Goal: Information Seeking & Learning: Learn about a topic

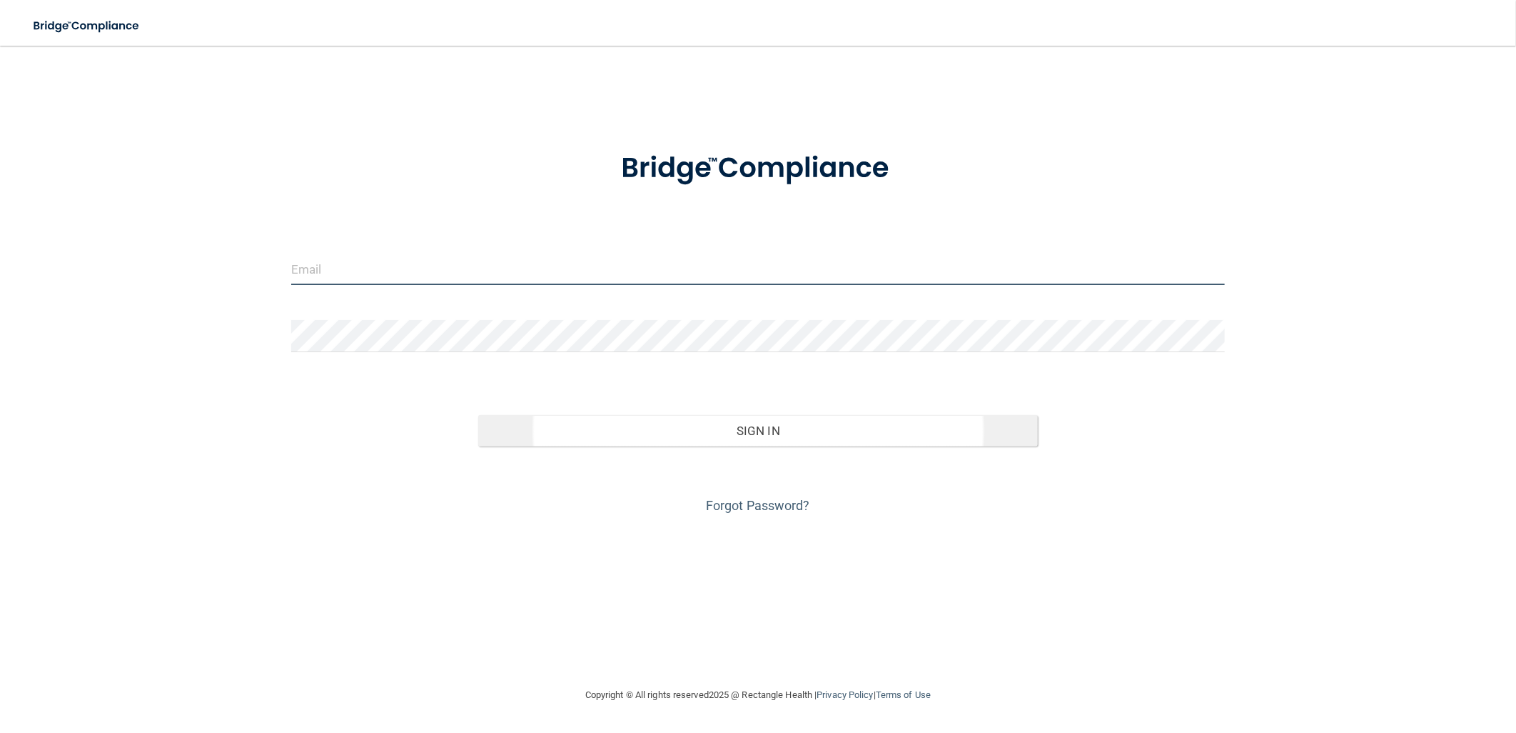
type input "[EMAIL_ADDRESS][DOMAIN_NAME]"
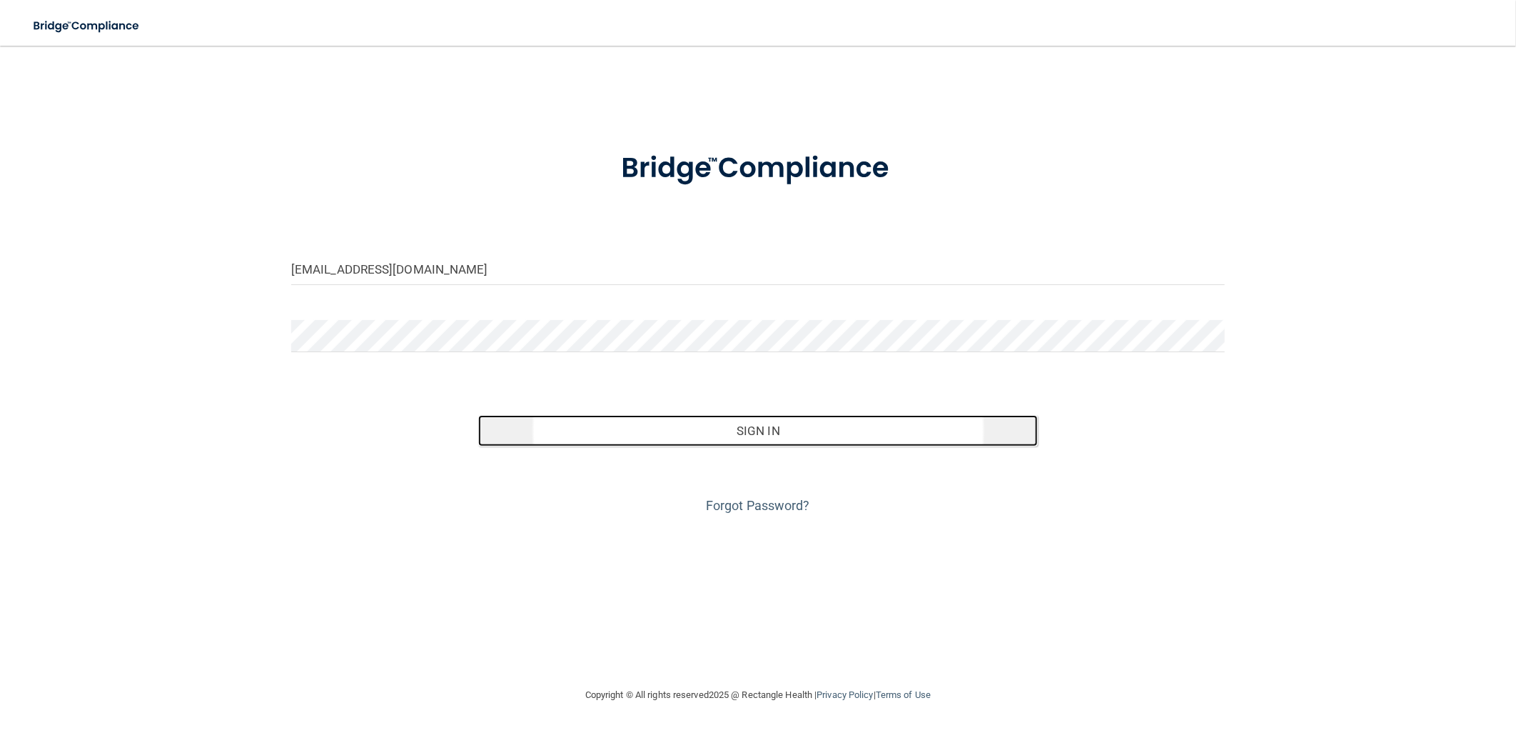
click at [697, 424] on button "Sign In" at bounding box center [758, 430] width 560 height 31
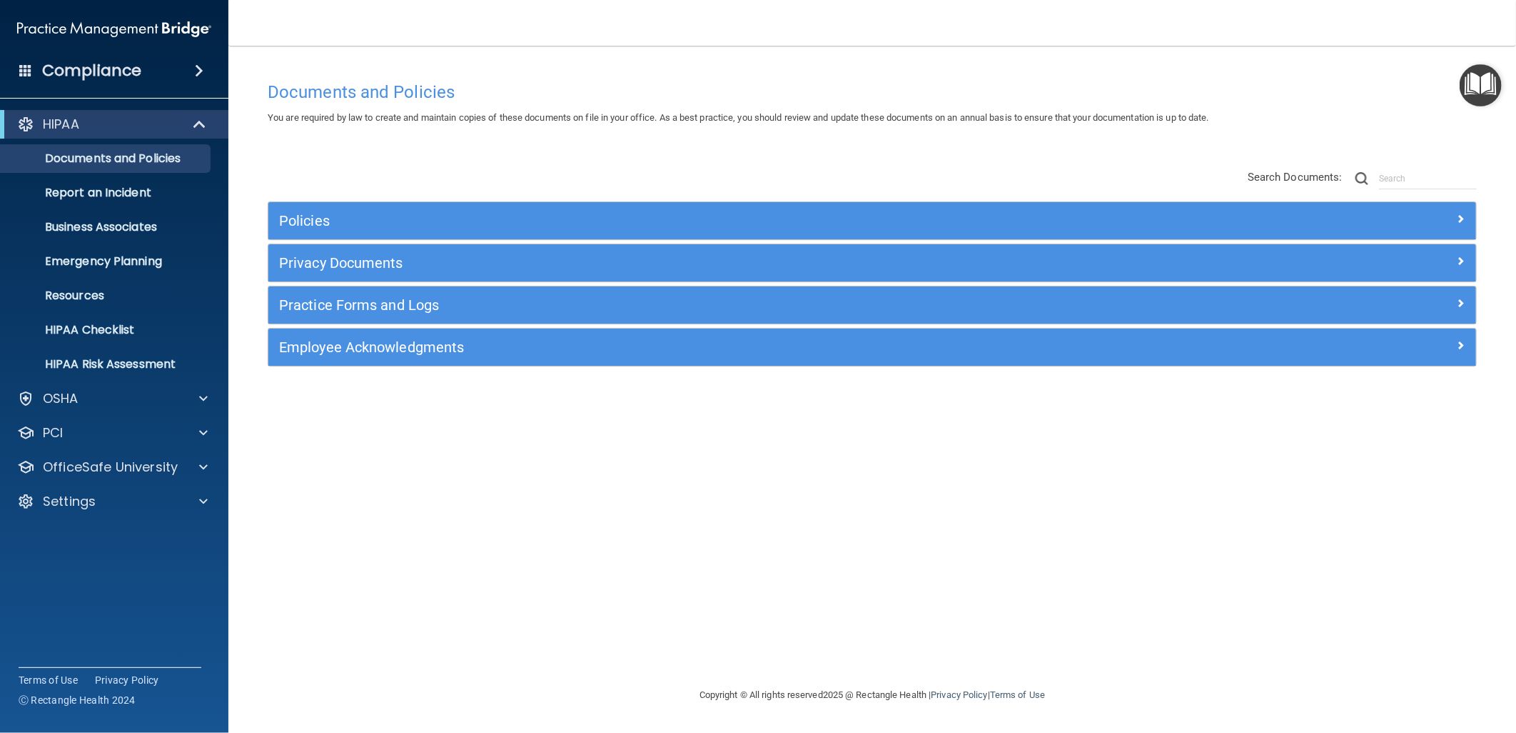
click at [665, 383] on div "Documents and Policies You are required by law to create and maintain copies of…" at bounding box center [872, 380] width 1231 height 612
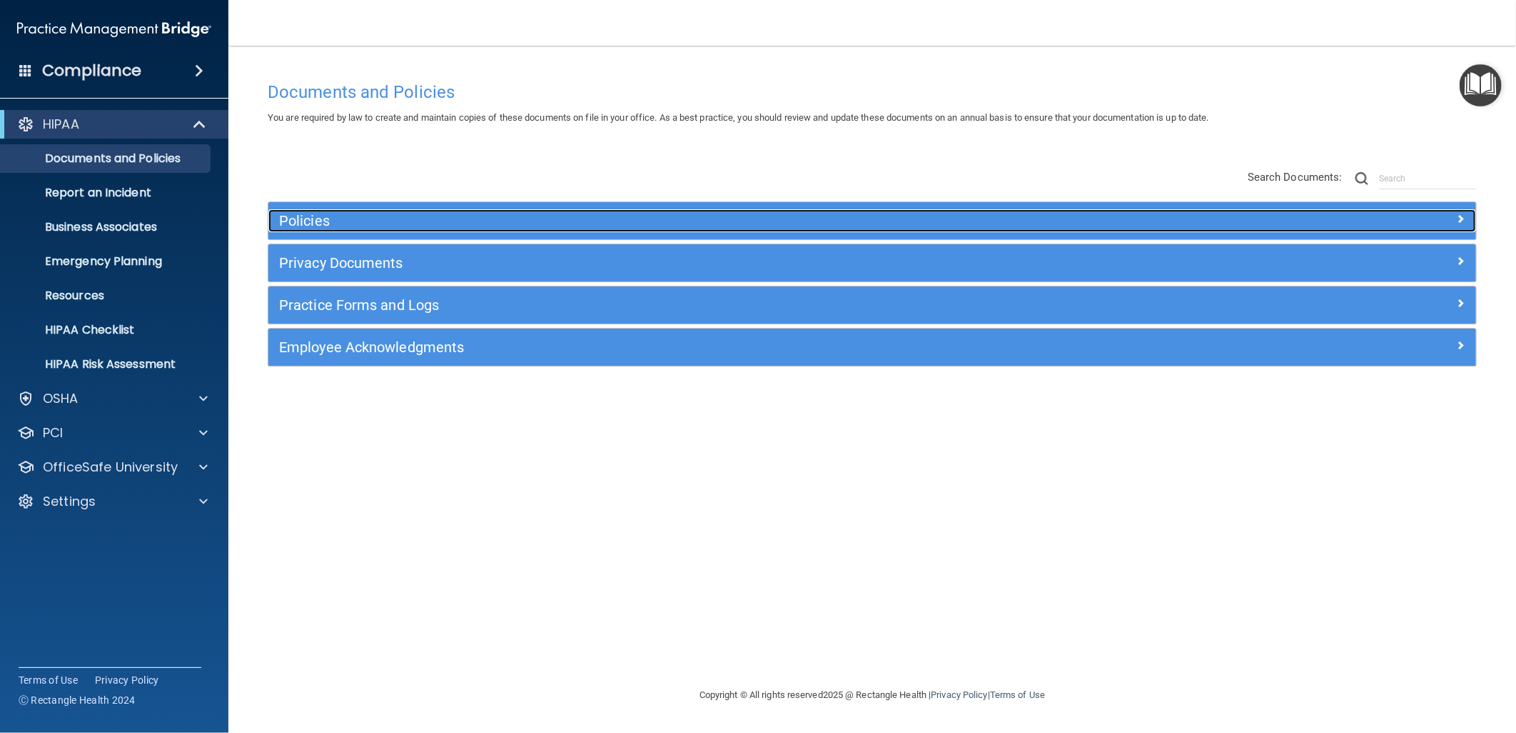
click at [739, 218] on h5 "Policies" at bounding box center [721, 221] width 885 height 16
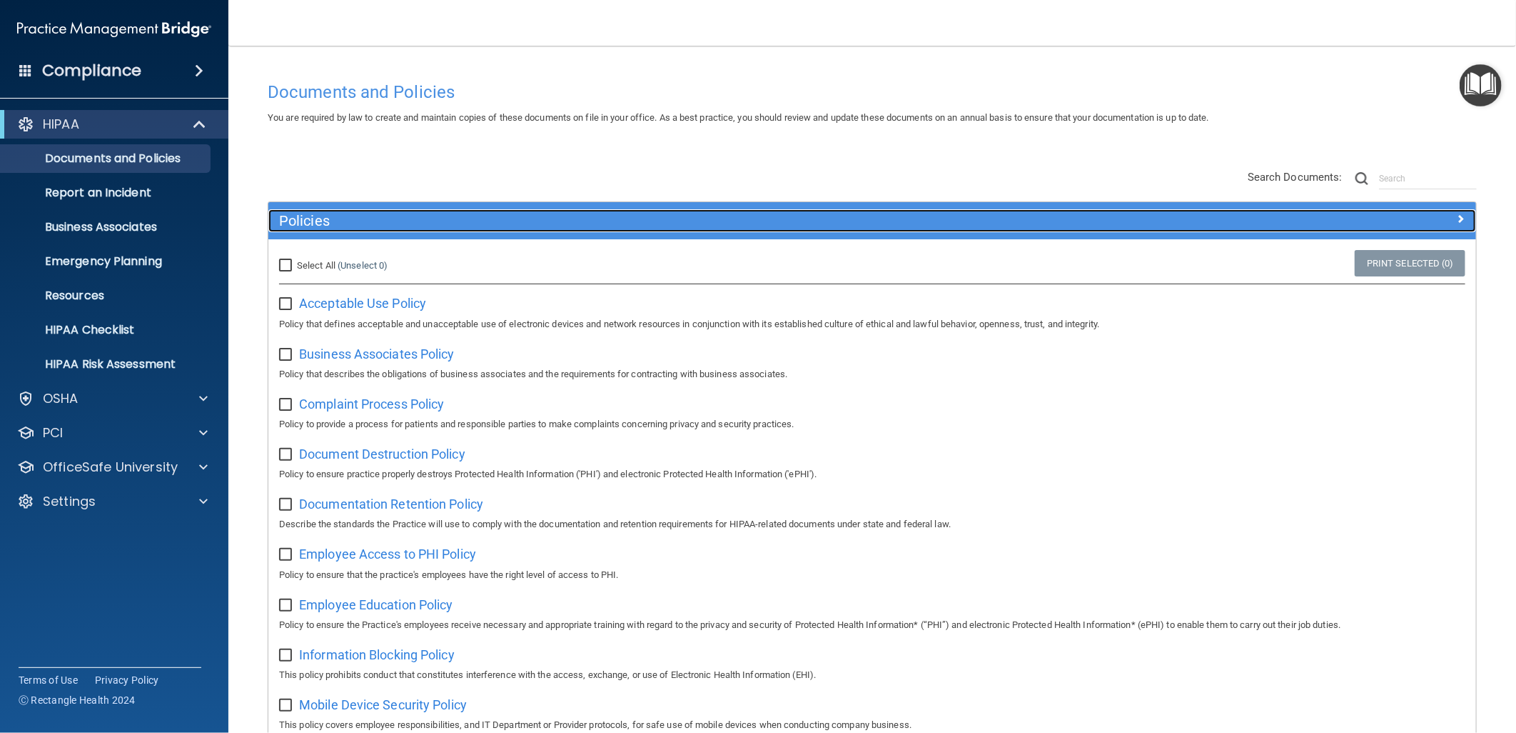
click at [583, 229] on div "Policies" at bounding box center [721, 220] width 906 height 23
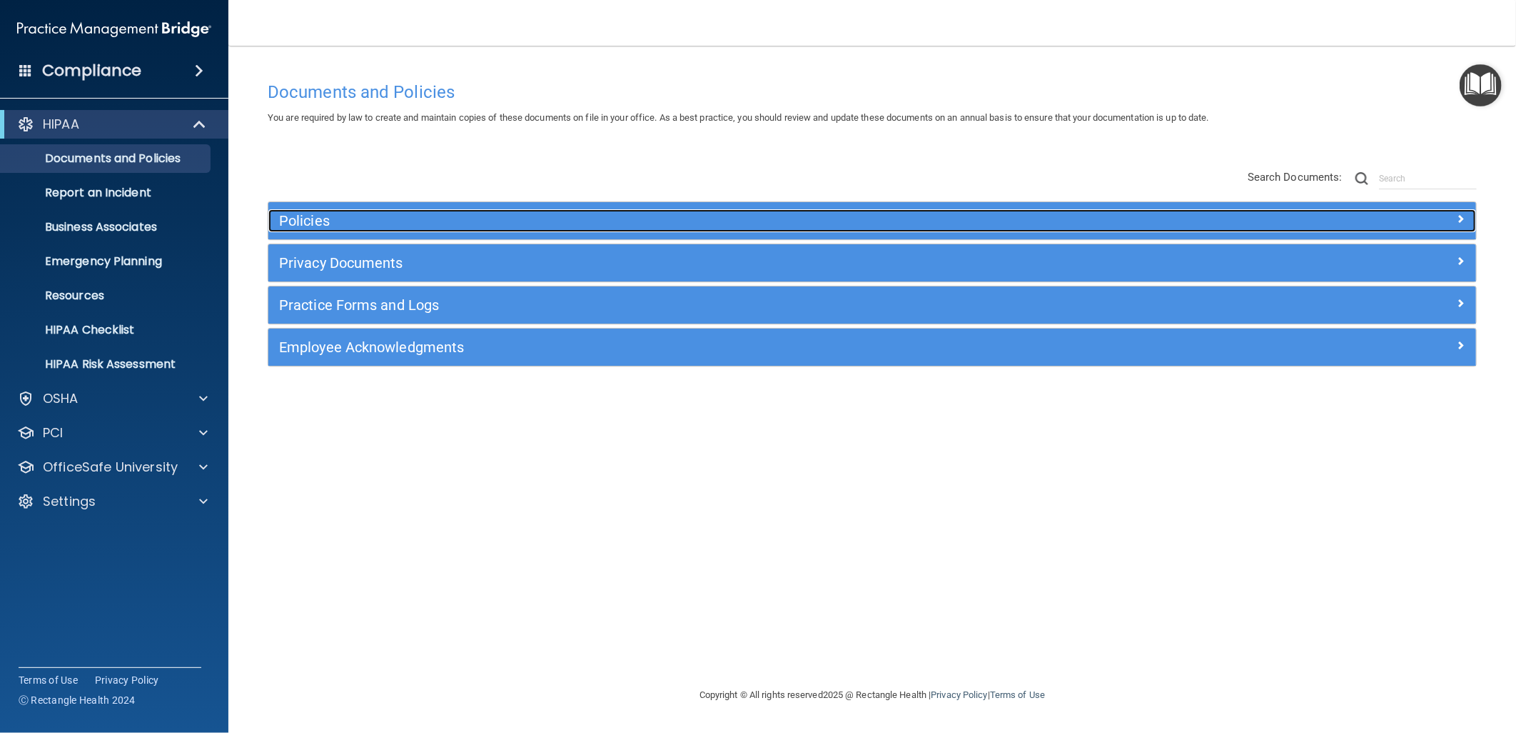
click at [493, 231] on div "Policies" at bounding box center [721, 220] width 906 height 23
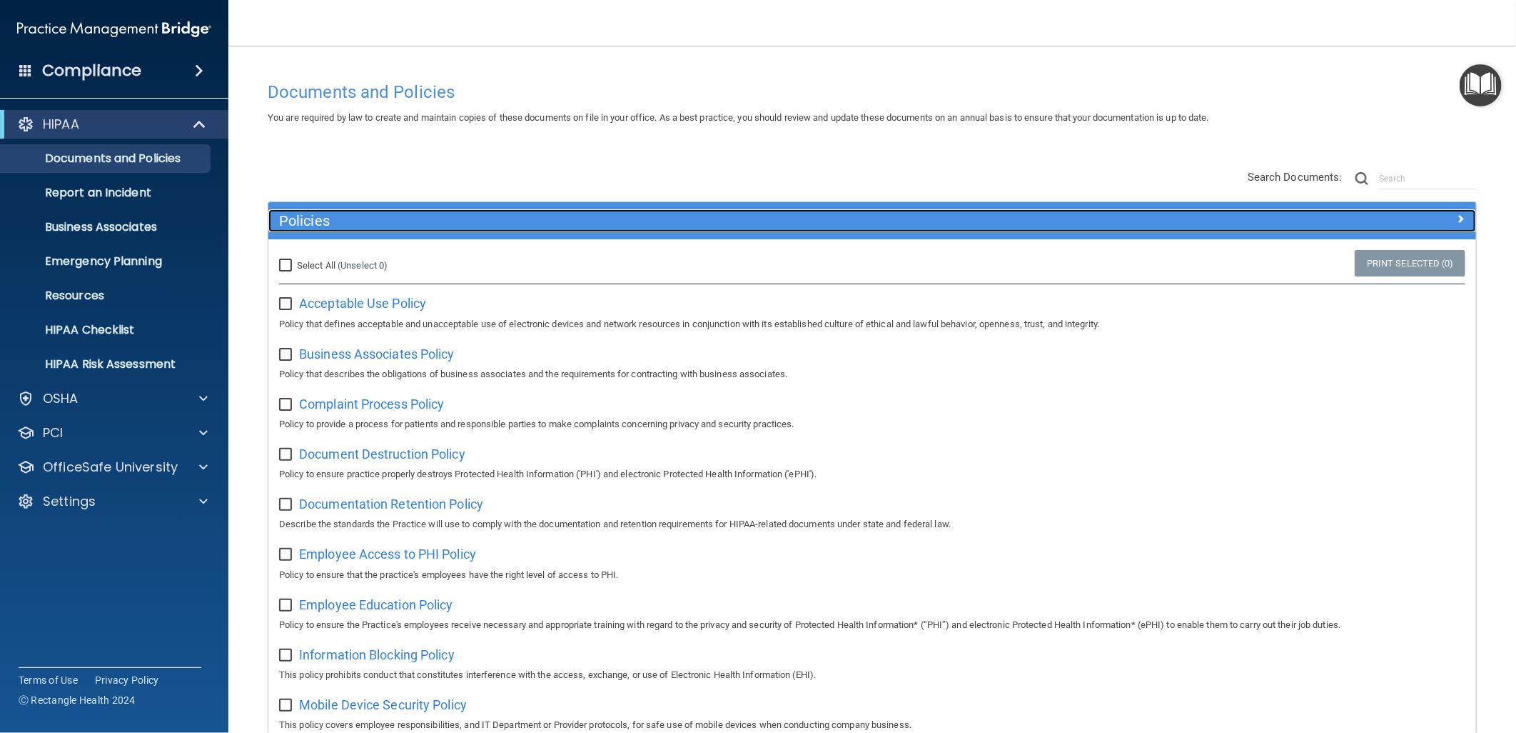
click at [490, 215] on h5 "Policies" at bounding box center [721, 221] width 885 height 16
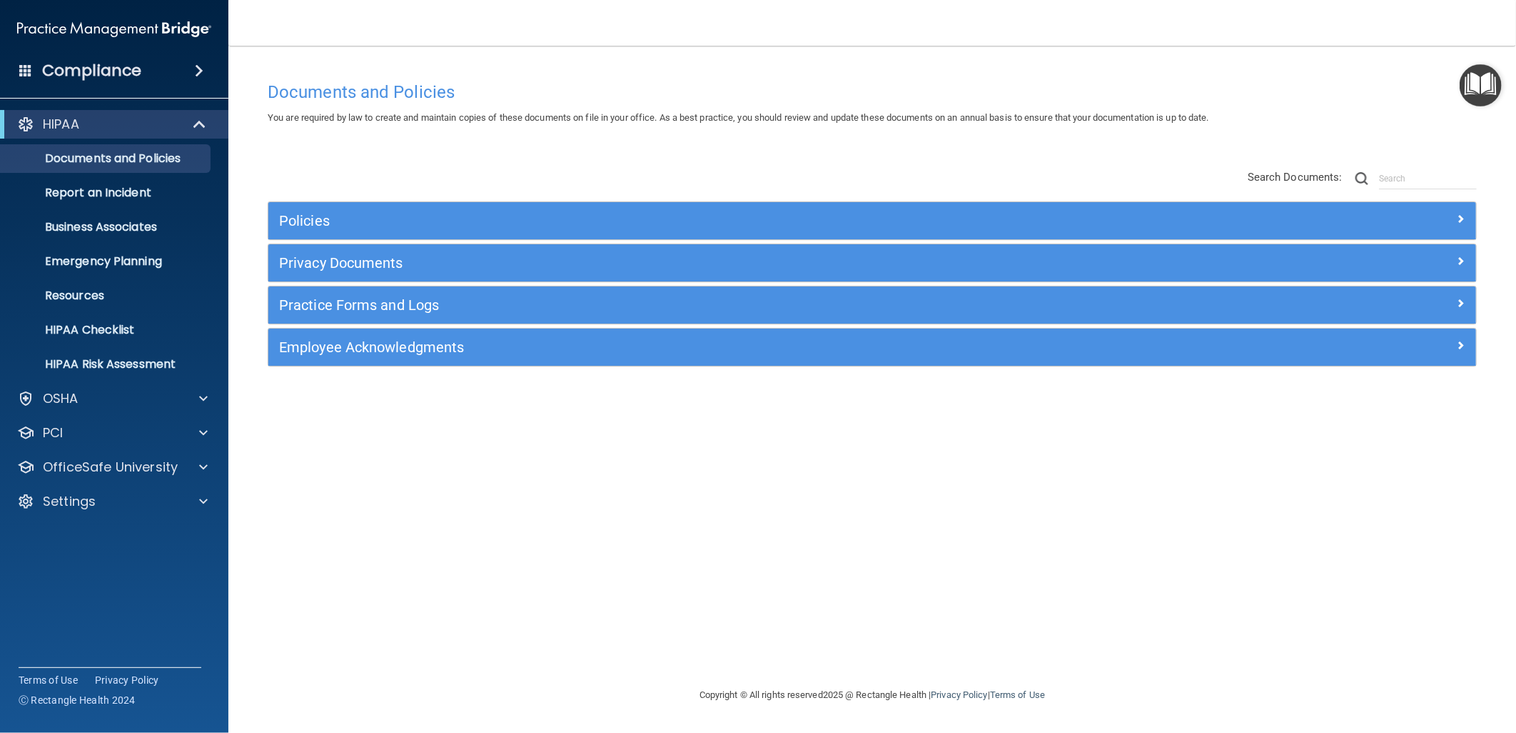
click at [460, 208] on div "Policies" at bounding box center [872, 220] width 1208 height 37
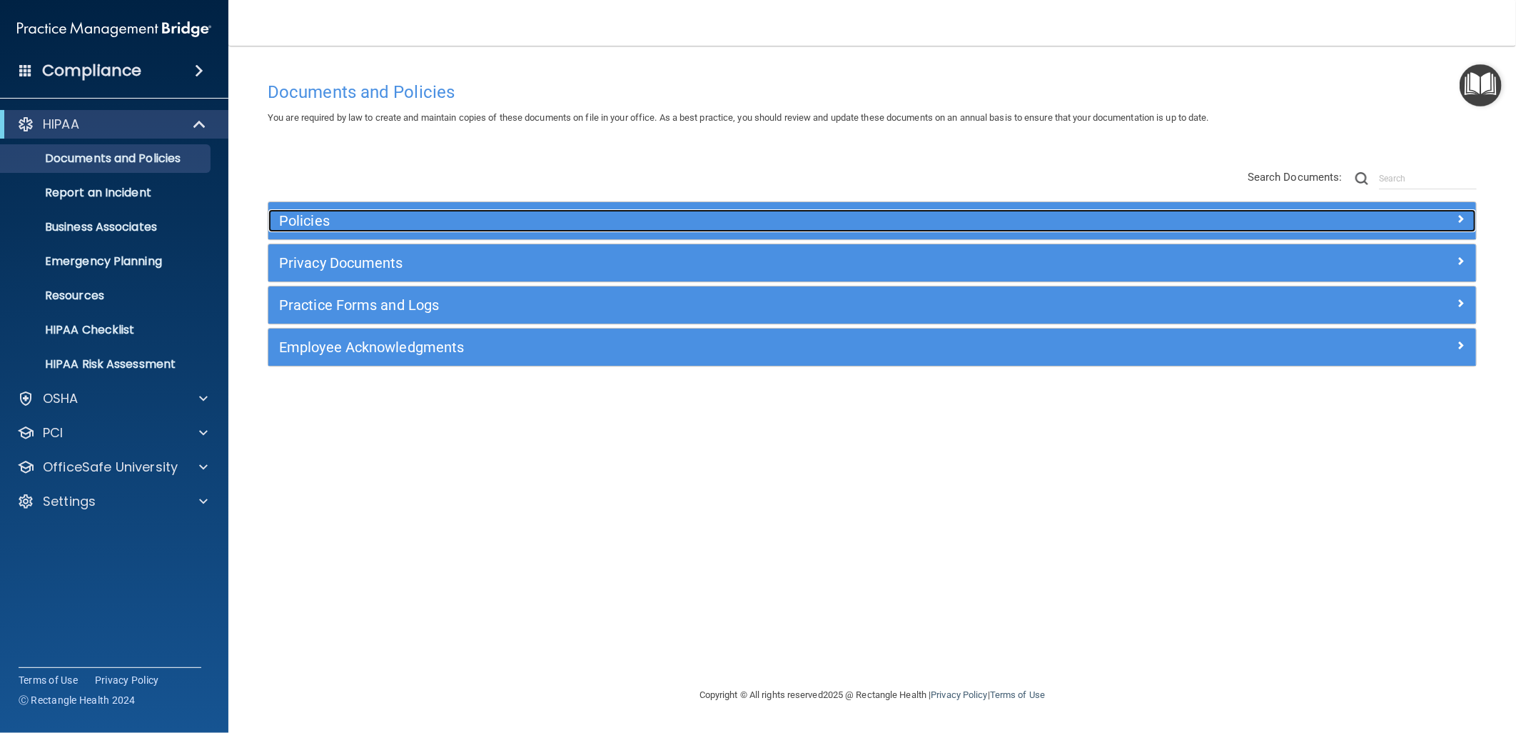
click at [448, 216] on h5 "Policies" at bounding box center [721, 221] width 885 height 16
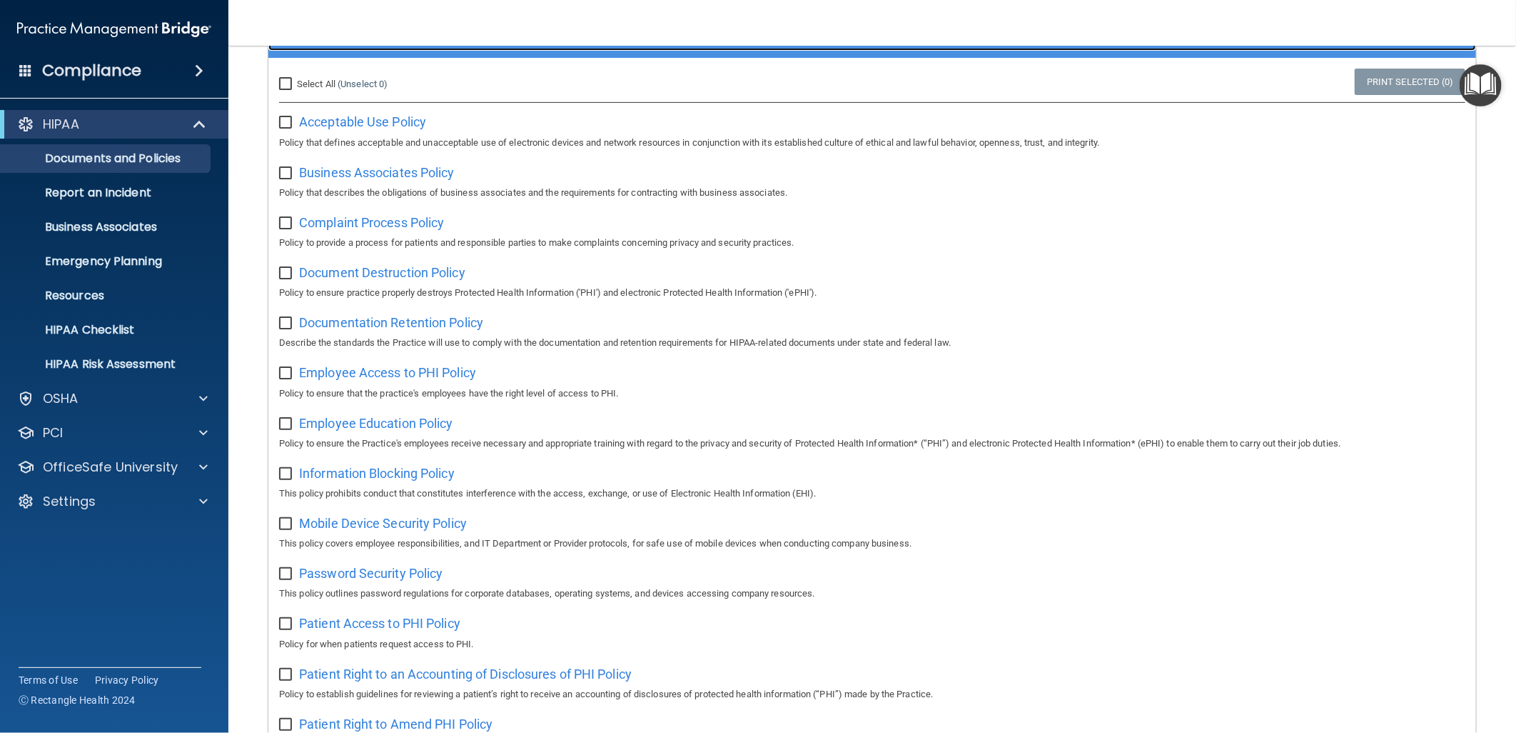
scroll to position [79, 0]
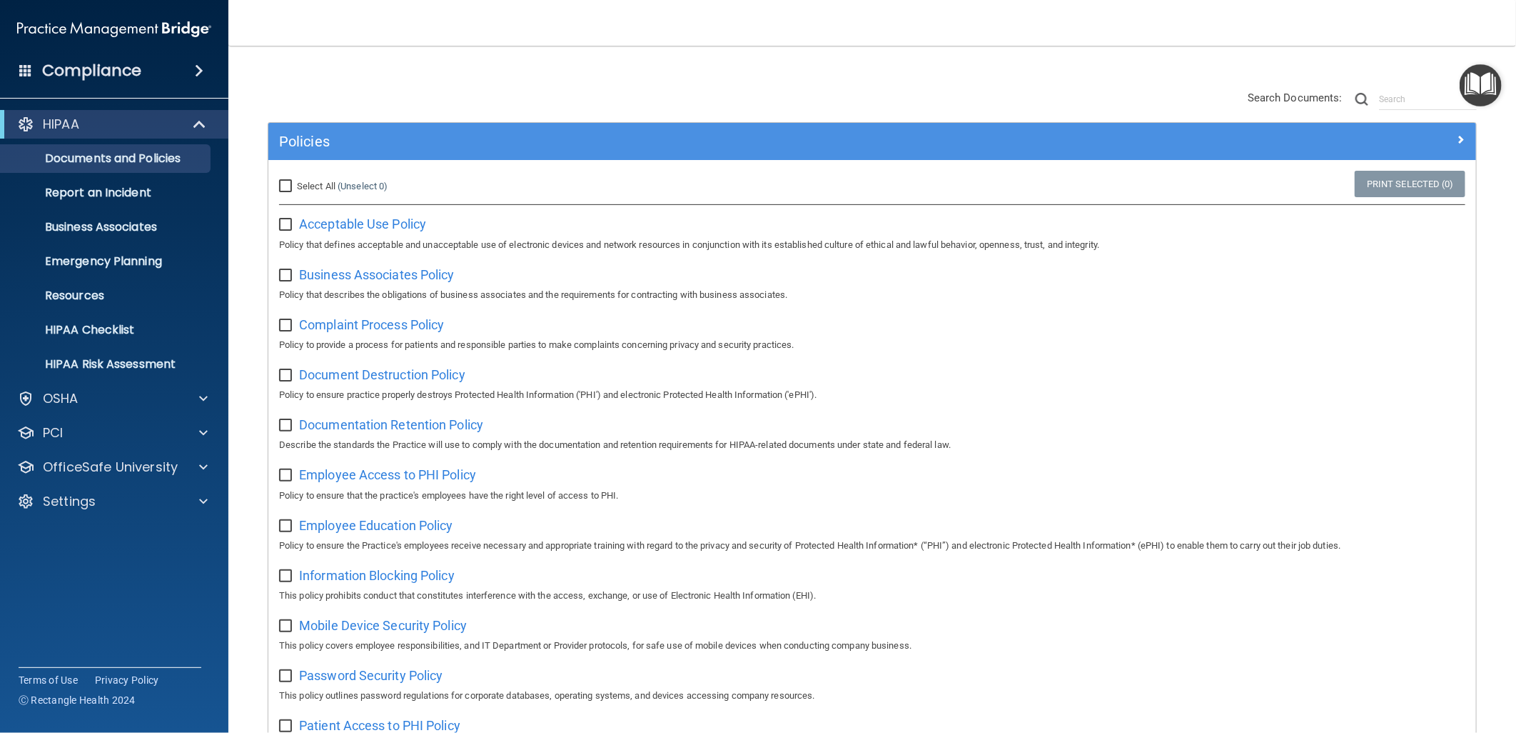
click at [286, 183] on input "Select All (Unselect 0) Unselect All" at bounding box center [287, 186] width 16 height 11
checkbox input "true"
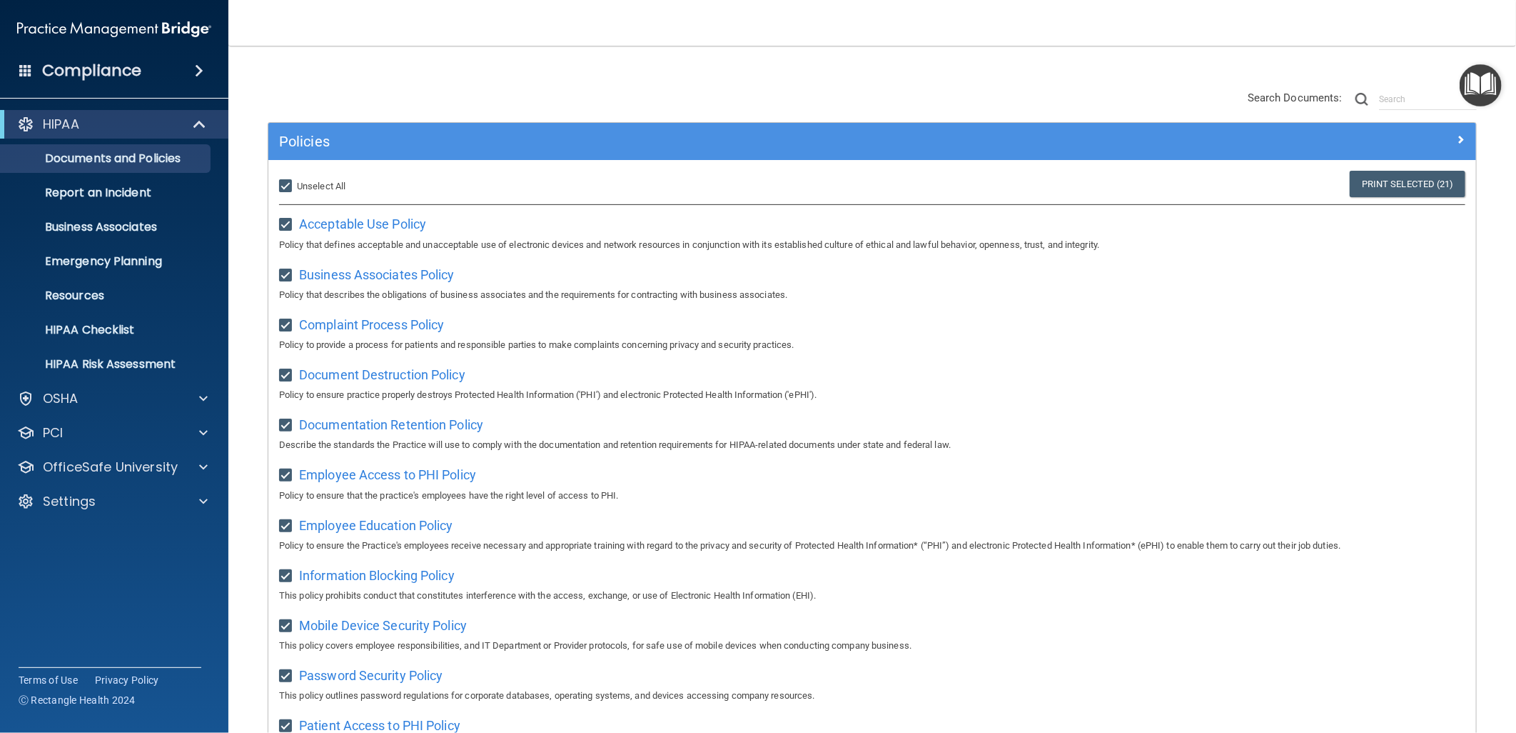
checkbox input "true"
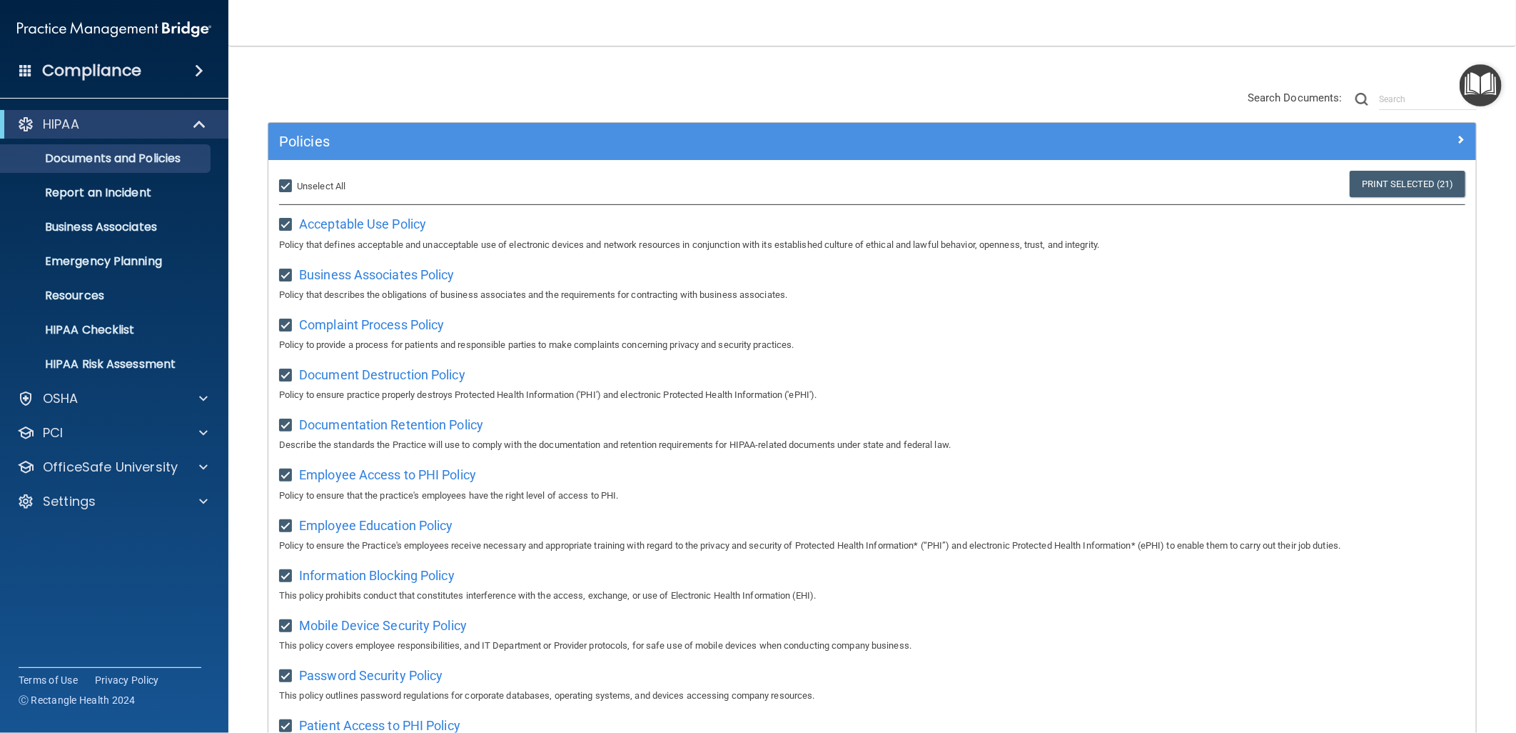
checkbox input "true"
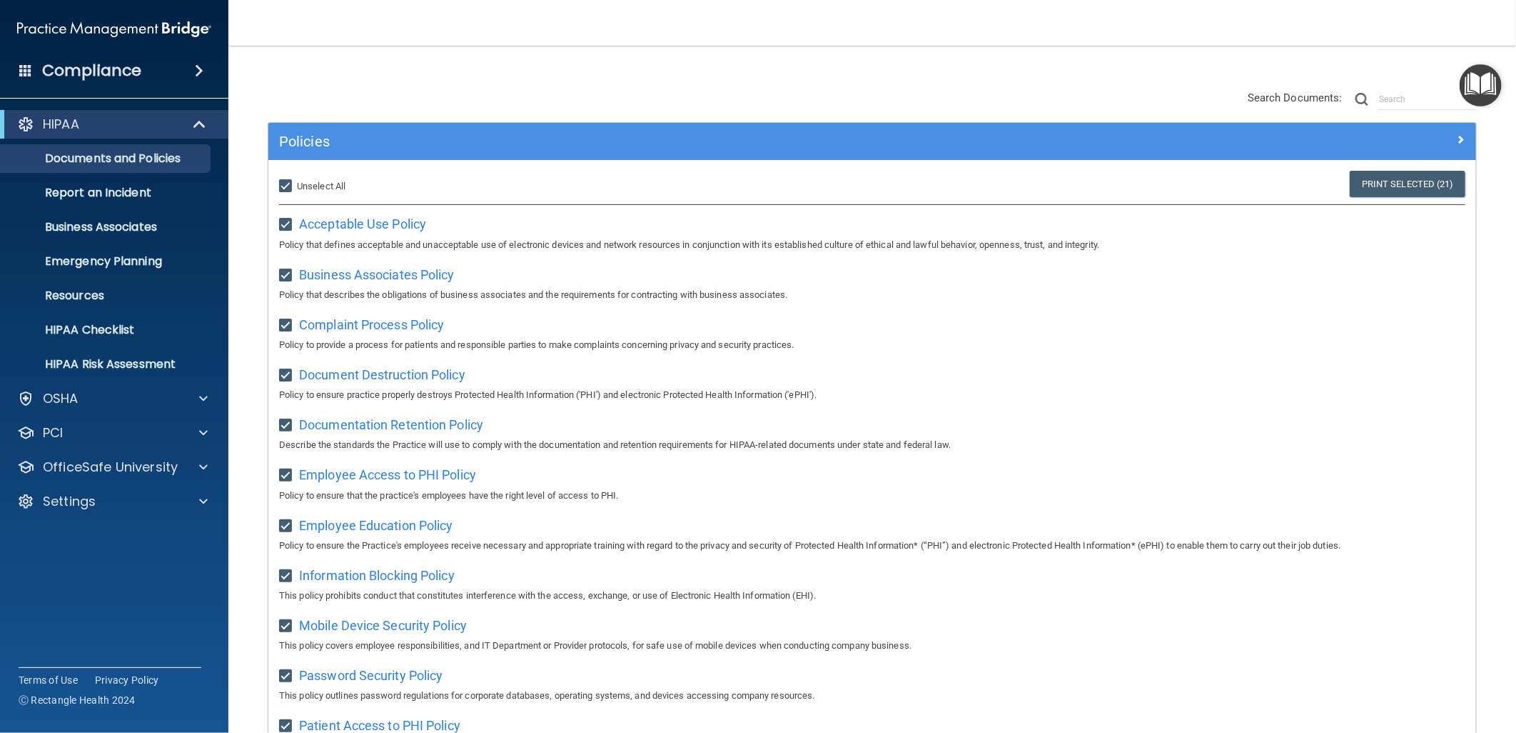
checkbox input "true"
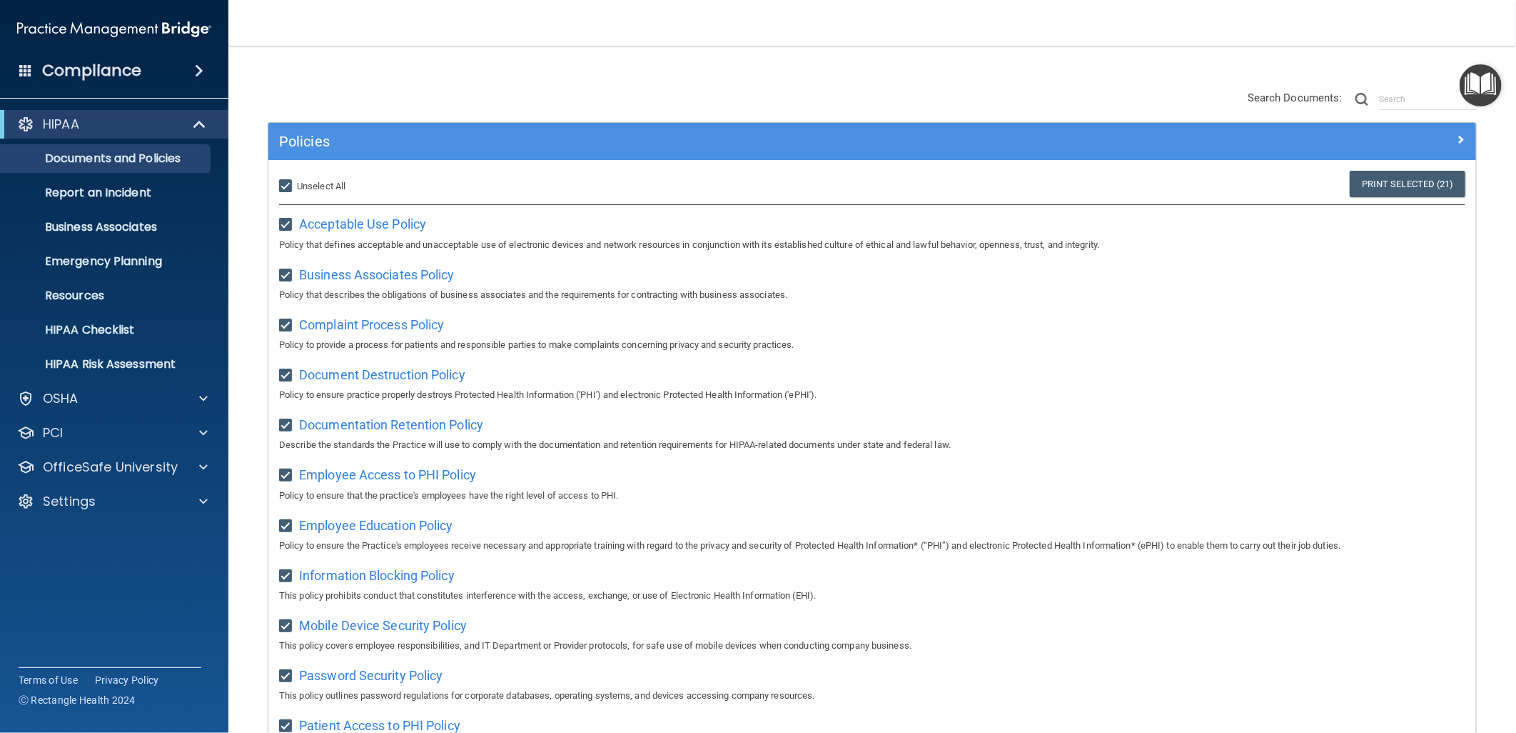
checkbox input "true"
click at [291, 183] on input "Select All (Unselect 21) Unselect All" at bounding box center [287, 186] width 16 height 11
checkbox input "false"
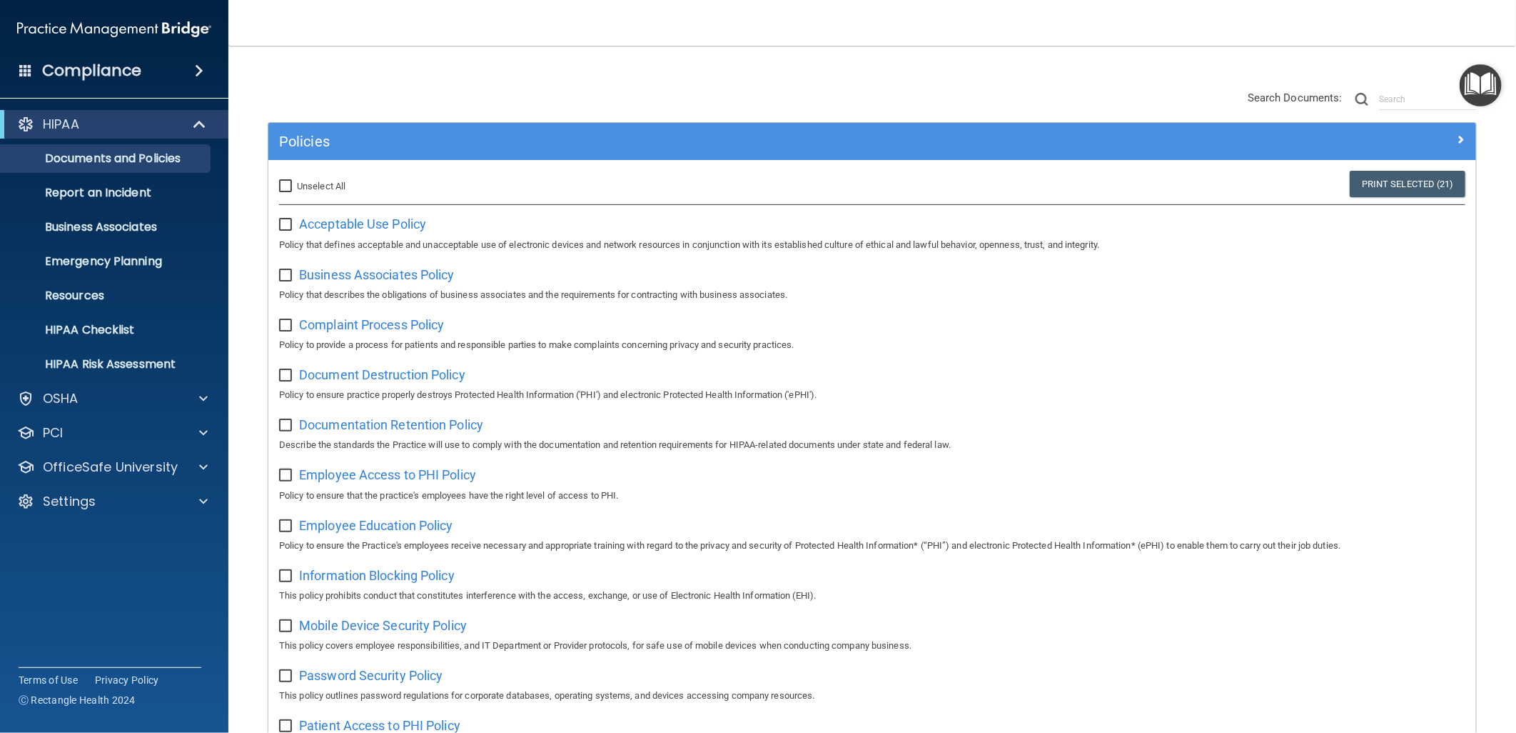
checkbox input "false"
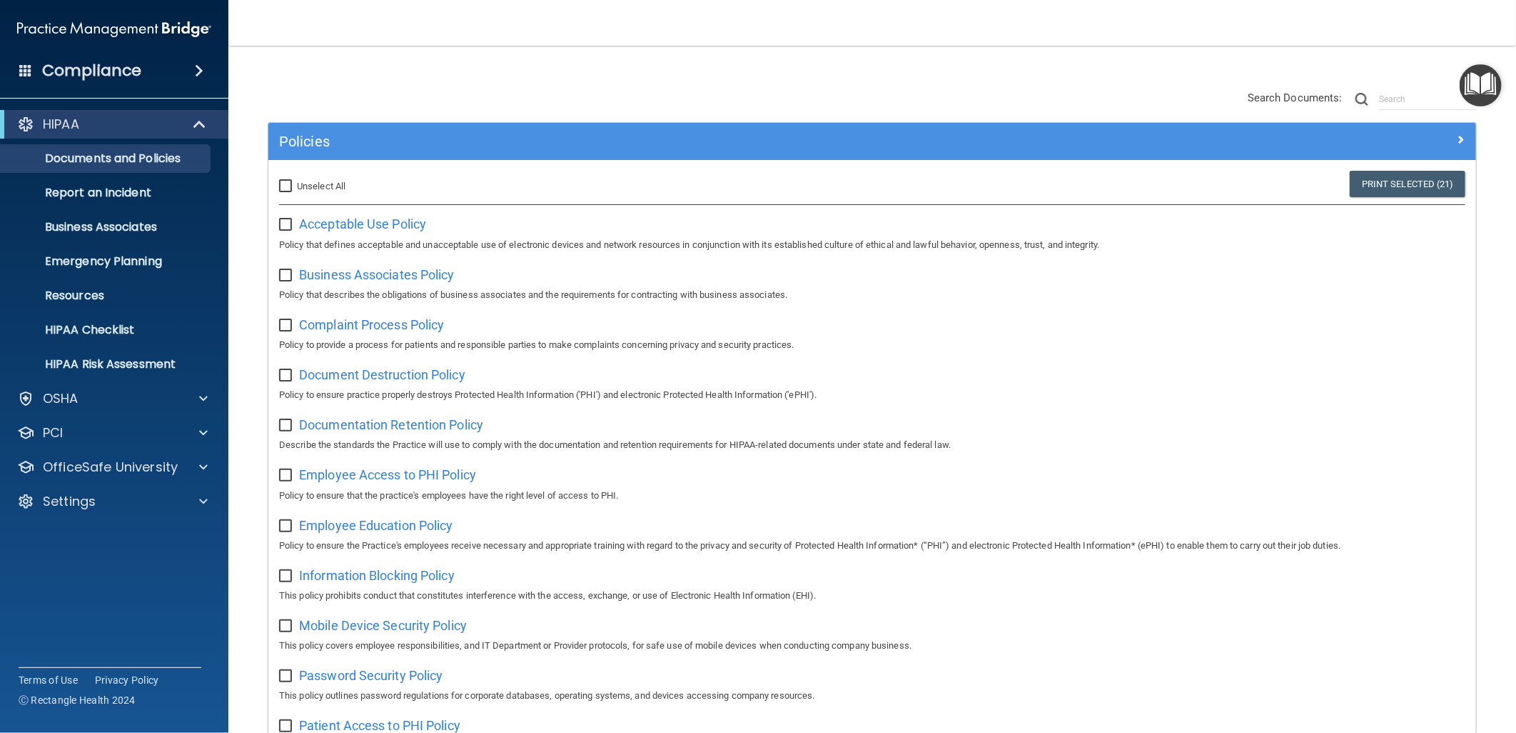
checkbox input "false"
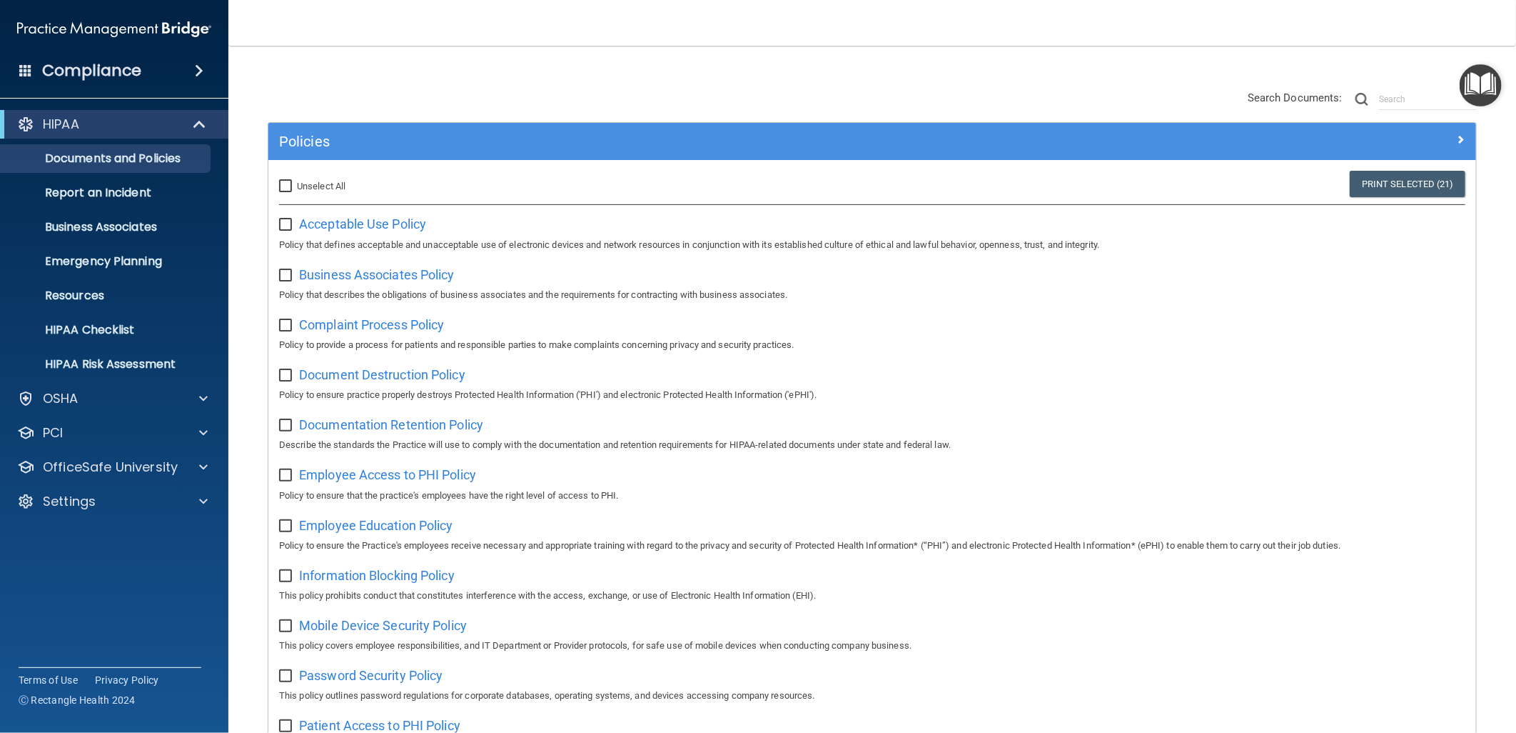
checkbox input "false"
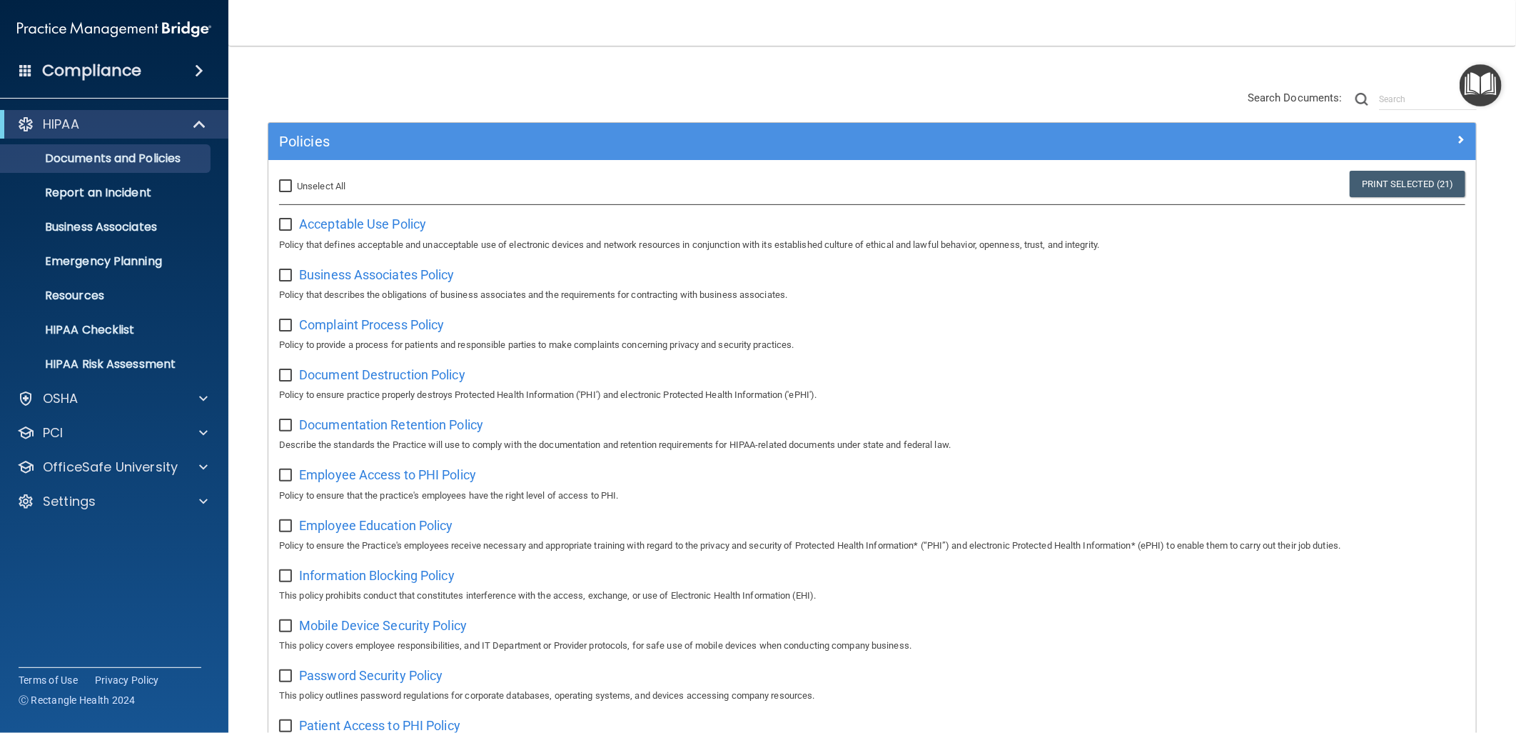
checkbox input "false"
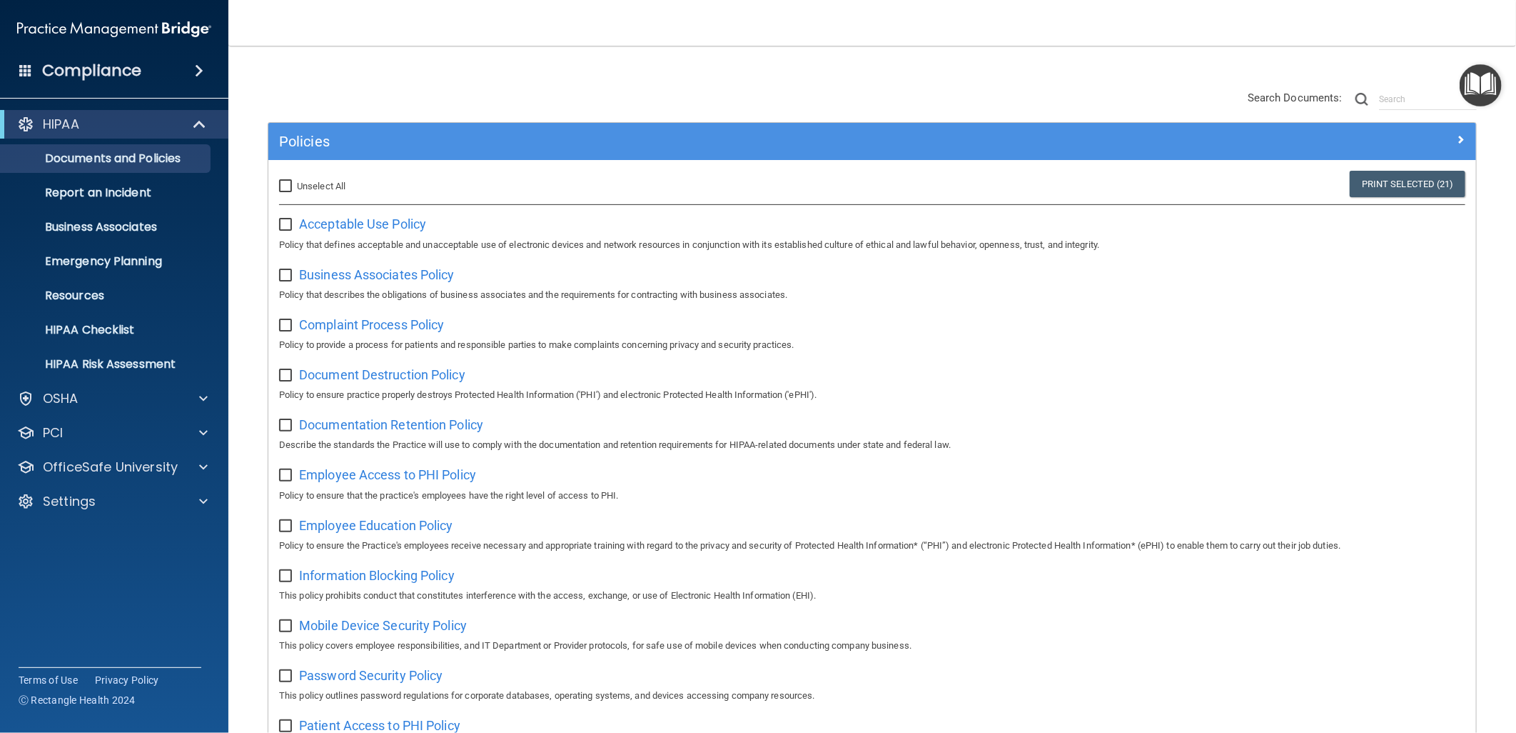
checkbox input "false"
click at [157, 254] on p "Emergency Planning" at bounding box center [106, 261] width 195 height 14
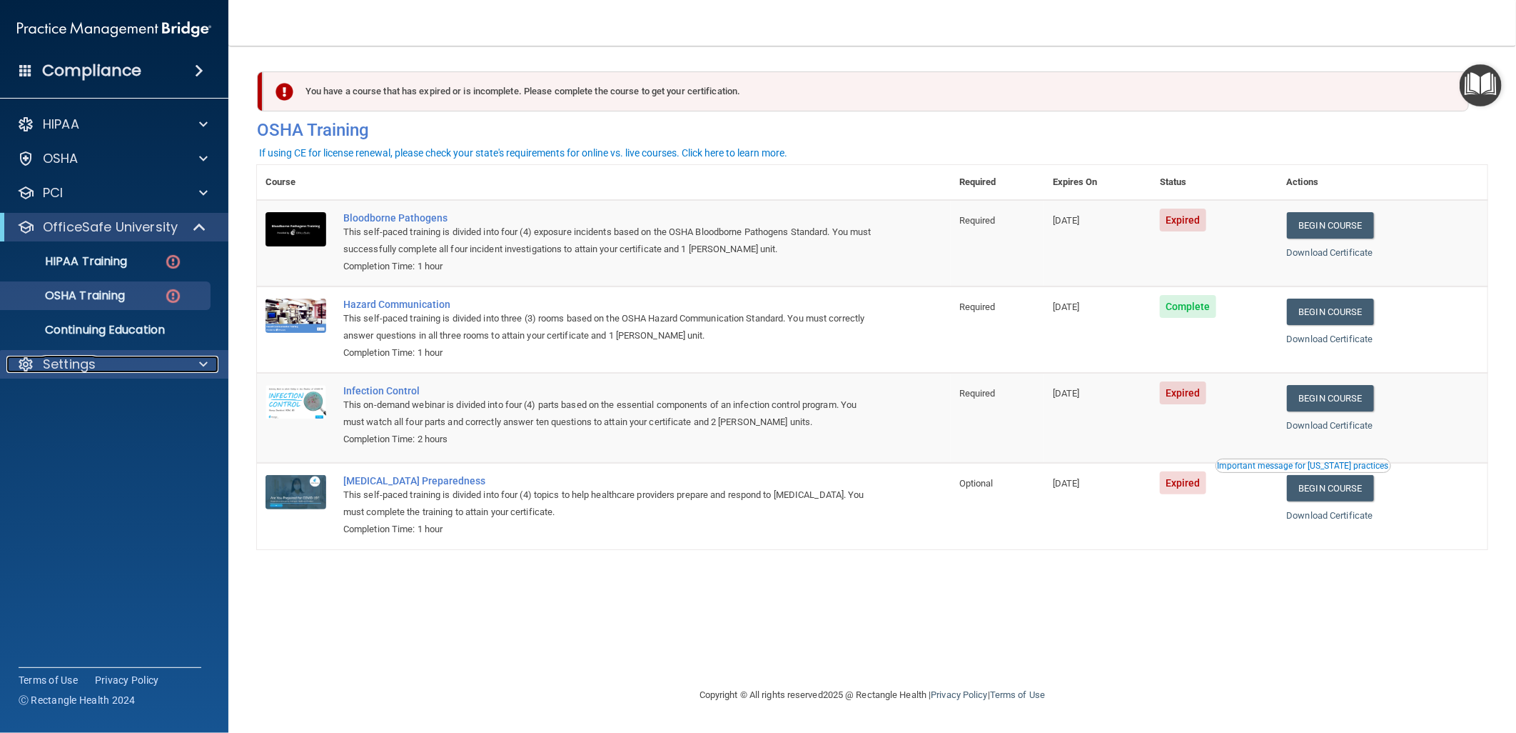
click at [118, 368] on div "Settings" at bounding box center [94, 364] width 177 height 17
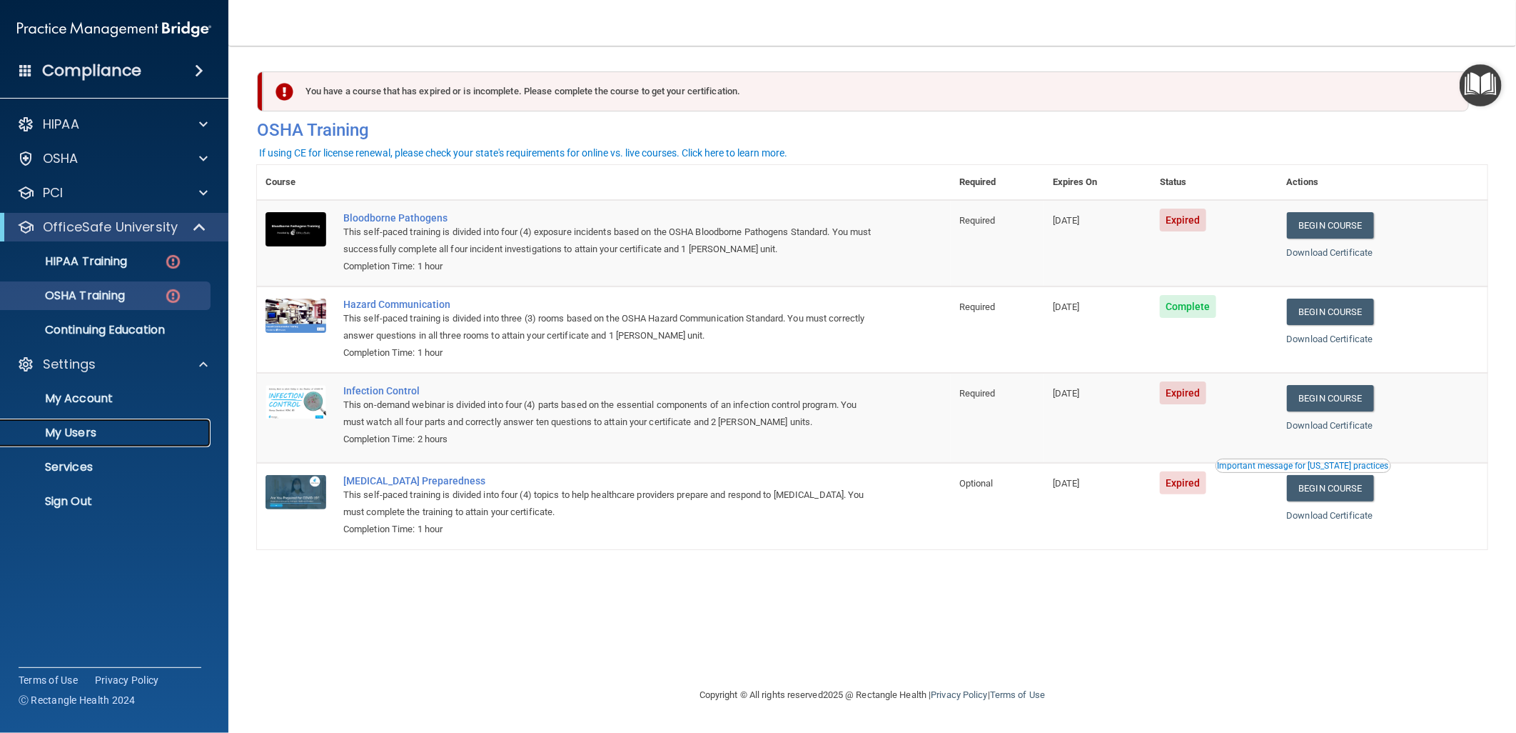
click at [104, 432] on p "My Users" at bounding box center [106, 433] width 195 height 14
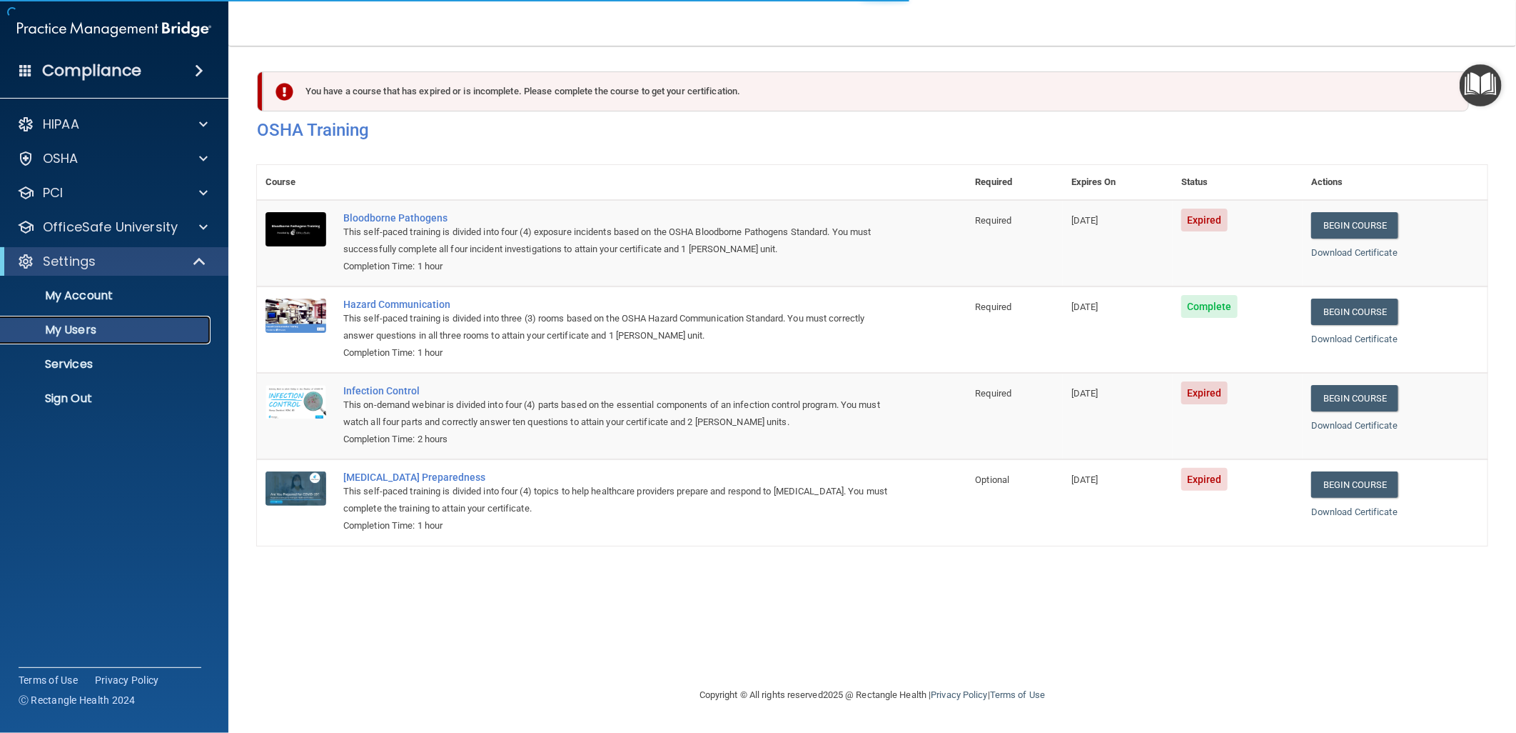
select select "20"
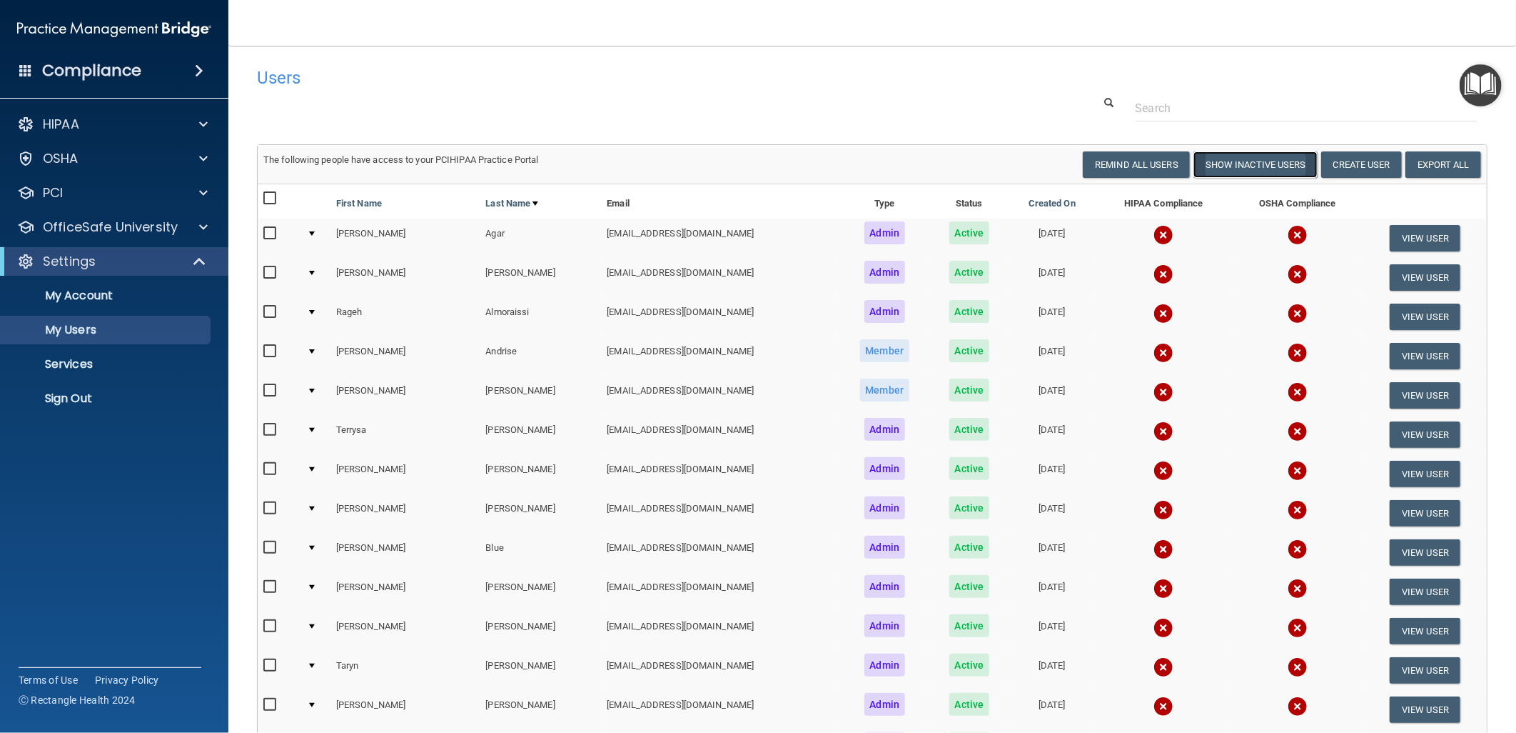
click at [1242, 173] on button "Show Inactive Users" at bounding box center [1256, 164] width 124 height 26
select select "20"
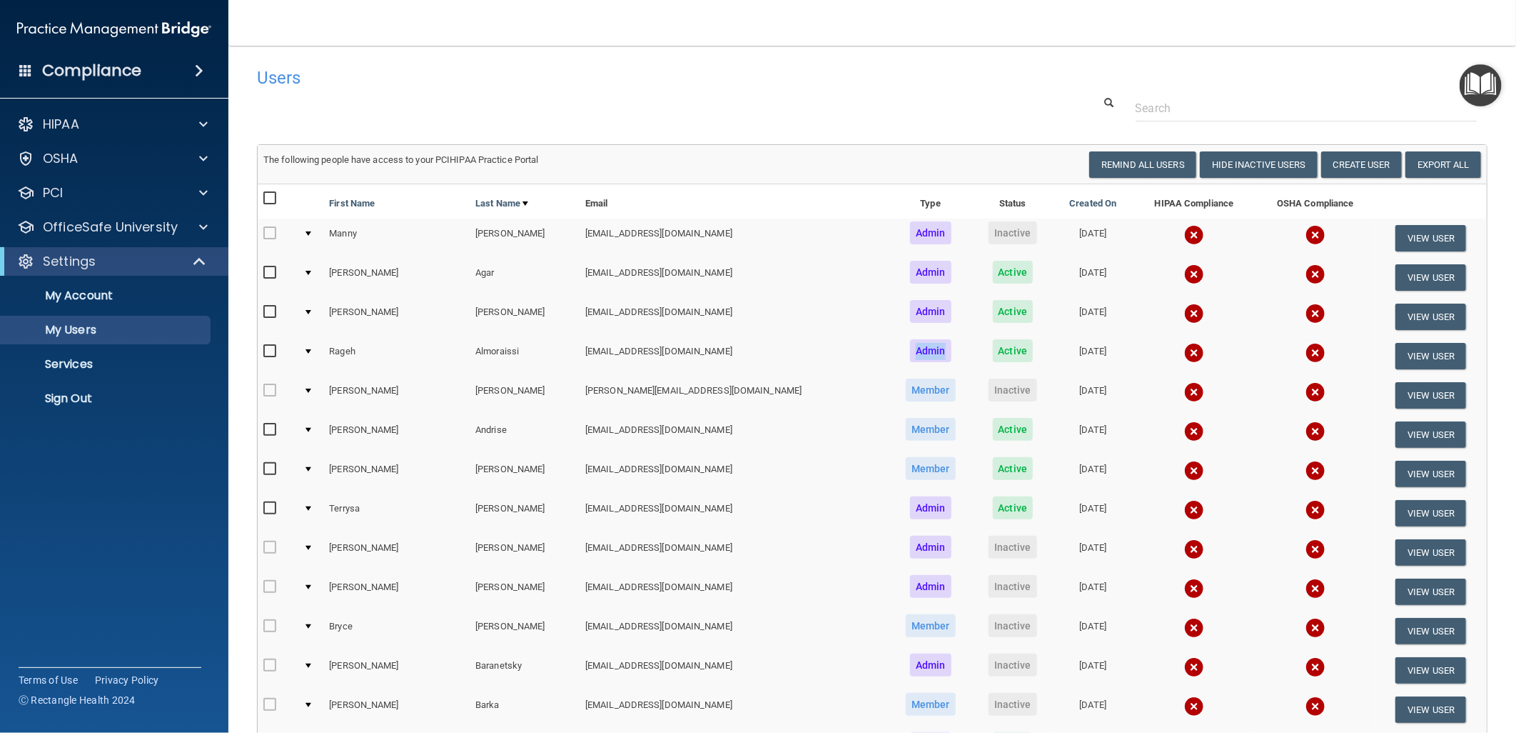
drag, startPoint x: 862, startPoint y: 348, endPoint x: 829, endPoint y: 351, distance: 33.0
click at [910, 351] on span "Admin" at bounding box center [930, 350] width 41 height 23
drag, startPoint x: 829, startPoint y: 351, endPoint x: 900, endPoint y: 316, distance: 79.5
click at [972, 316] on td "Active" at bounding box center [1012, 316] width 81 height 39
click at [189, 122] on div at bounding box center [201, 124] width 36 height 17
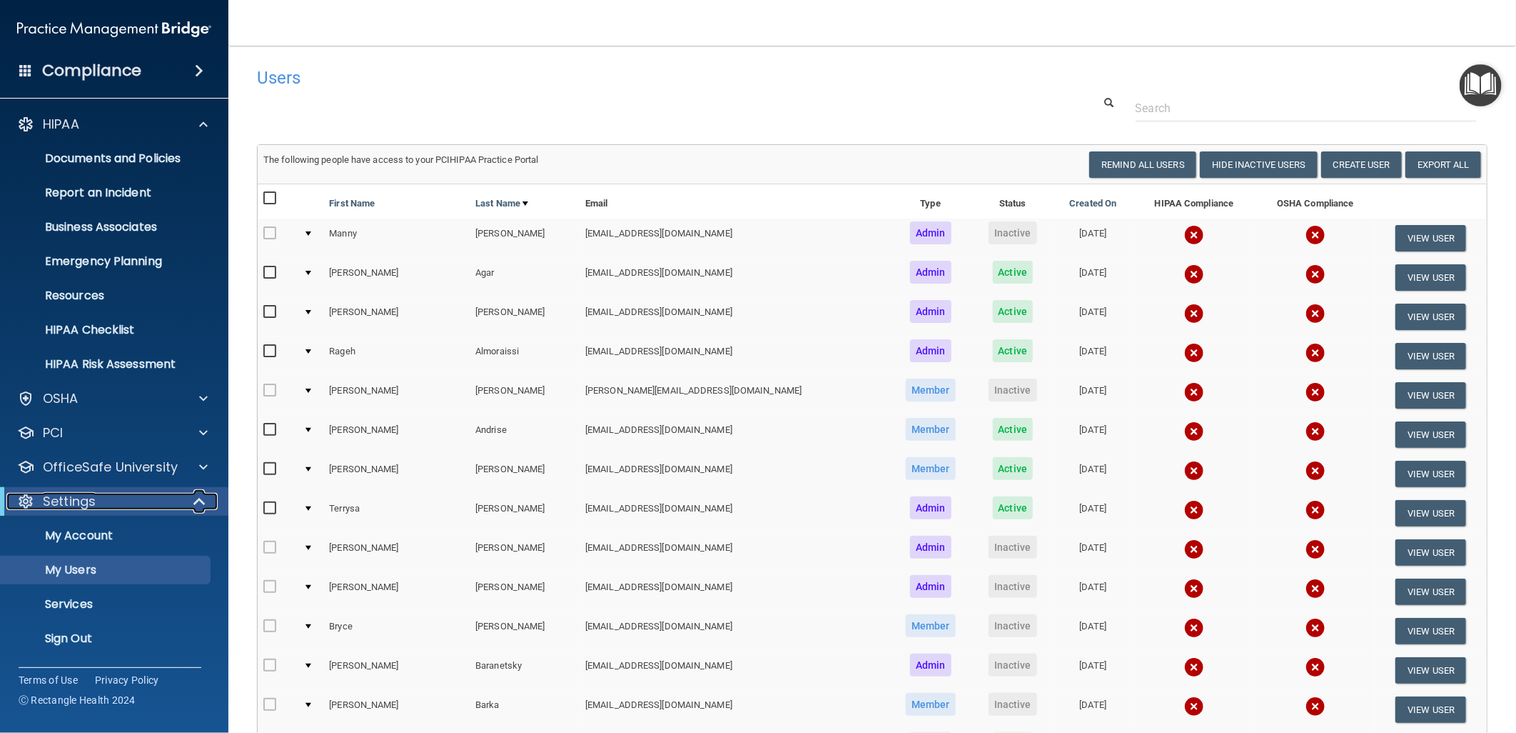
click at [168, 498] on div "Settings" at bounding box center [94, 501] width 176 height 17
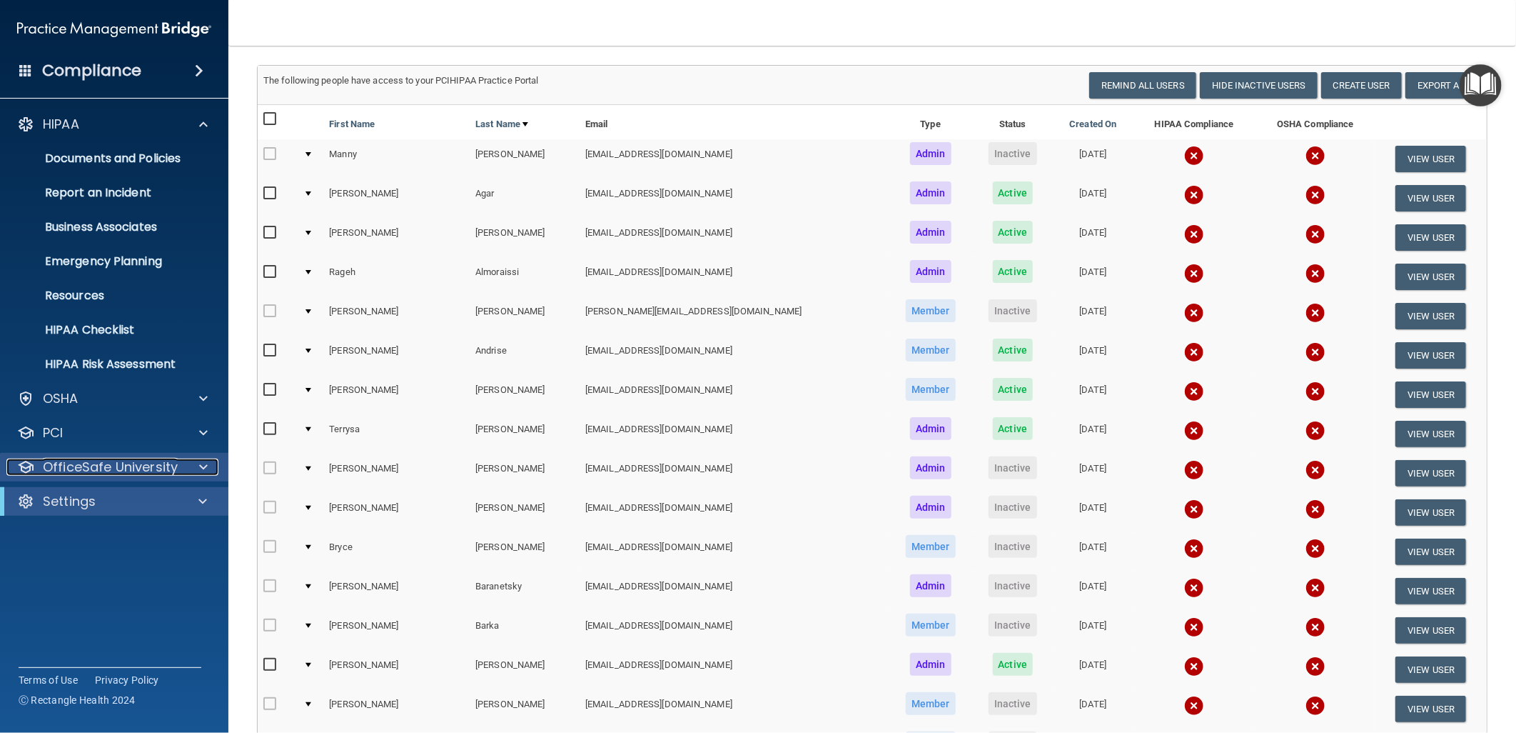
click at [175, 464] on p "OfficeSafe University" at bounding box center [110, 466] width 135 height 17
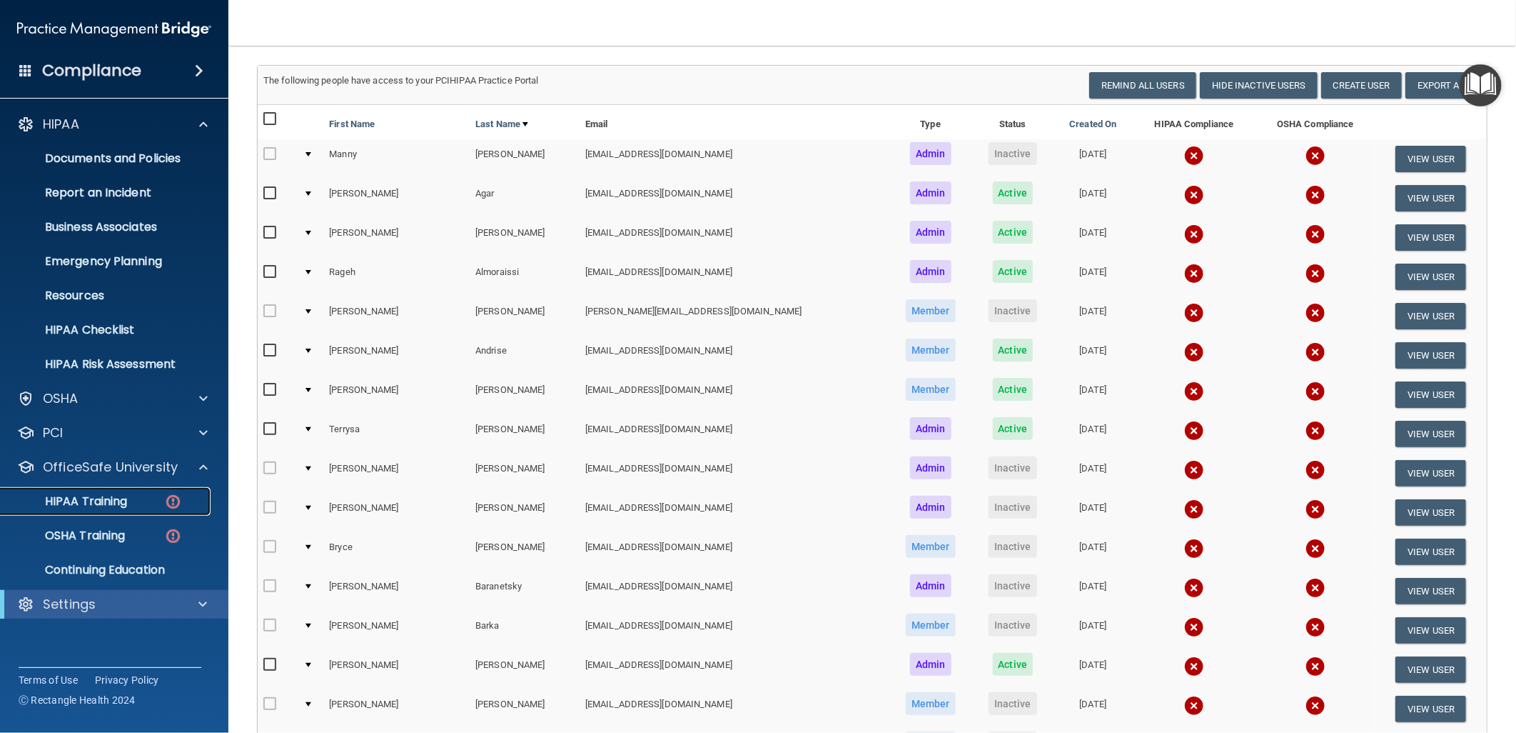
click at [124, 508] on p "HIPAA Training" at bounding box center [68, 501] width 118 height 14
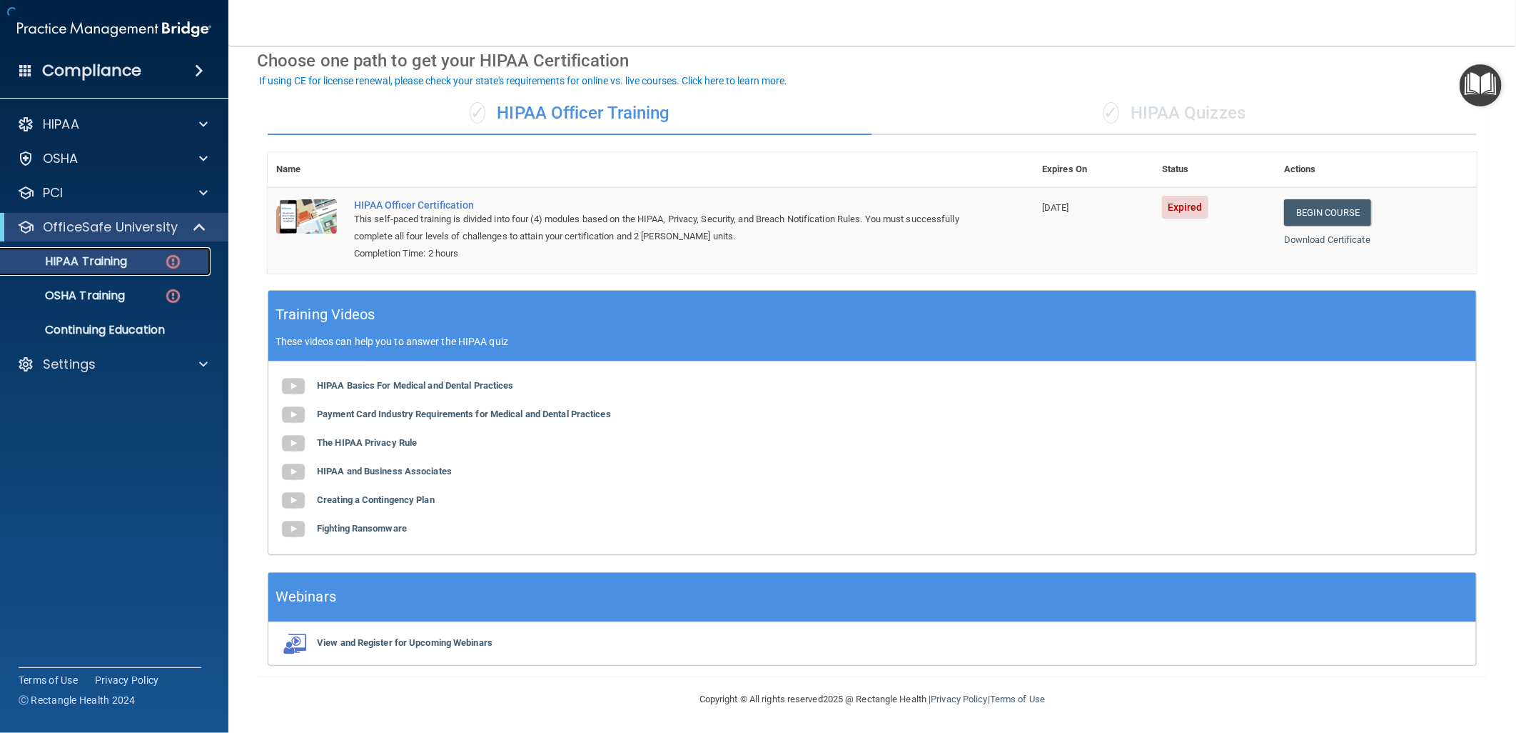
scroll to position [79, 0]
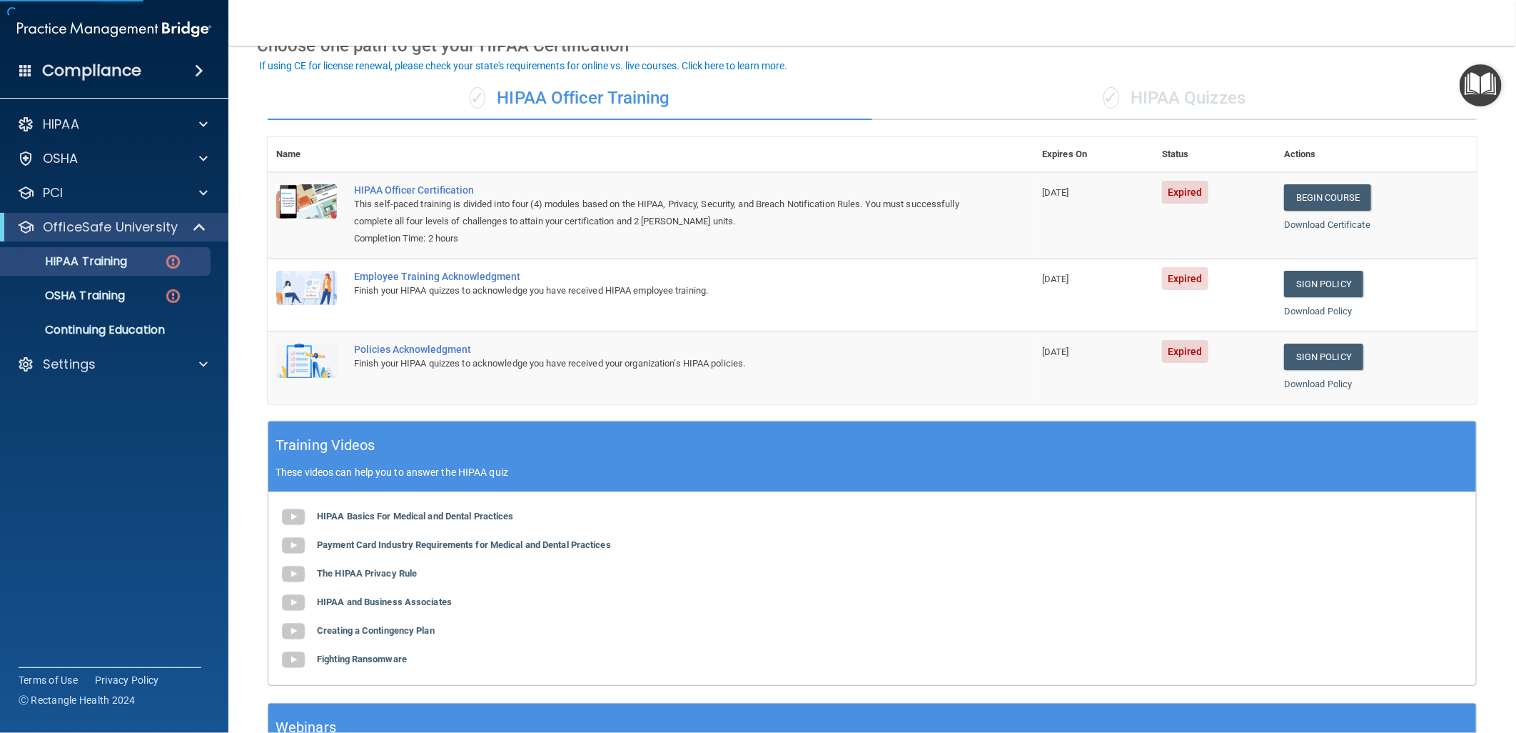
click at [1209, 103] on div "✓ HIPAA Quizzes" at bounding box center [1174, 98] width 605 height 43
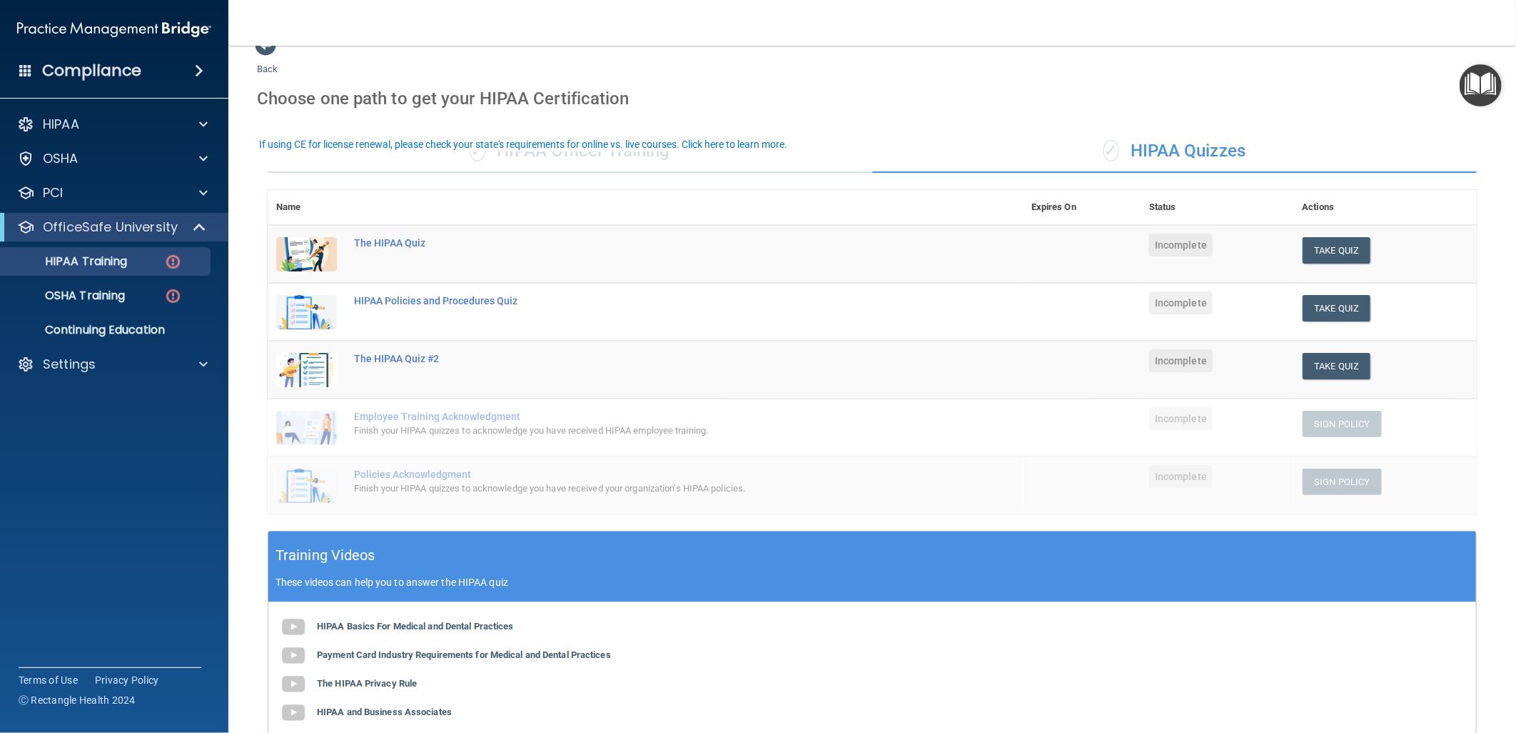
scroll to position [0, 0]
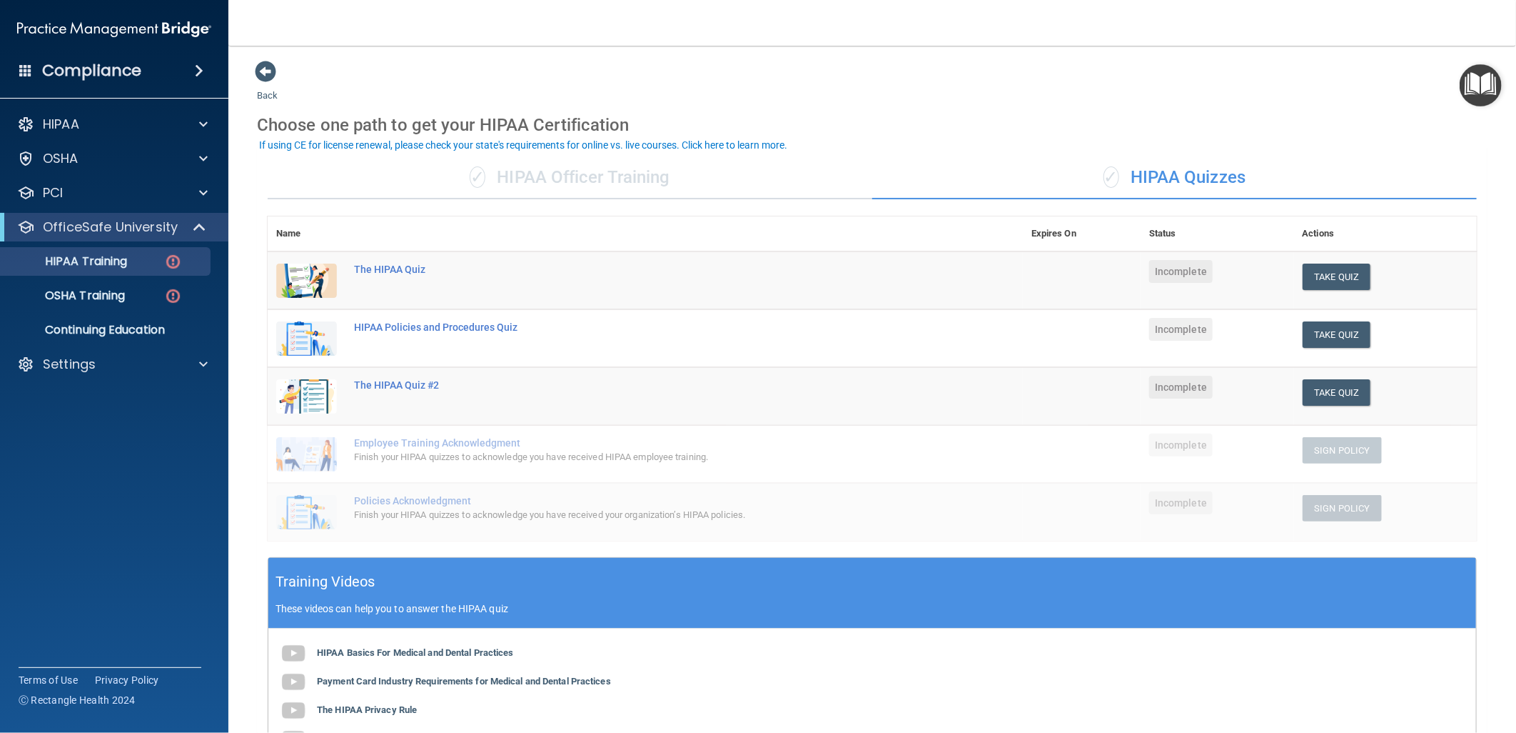
click at [614, 173] on div "✓ HIPAA Officer Training" at bounding box center [570, 177] width 605 height 43
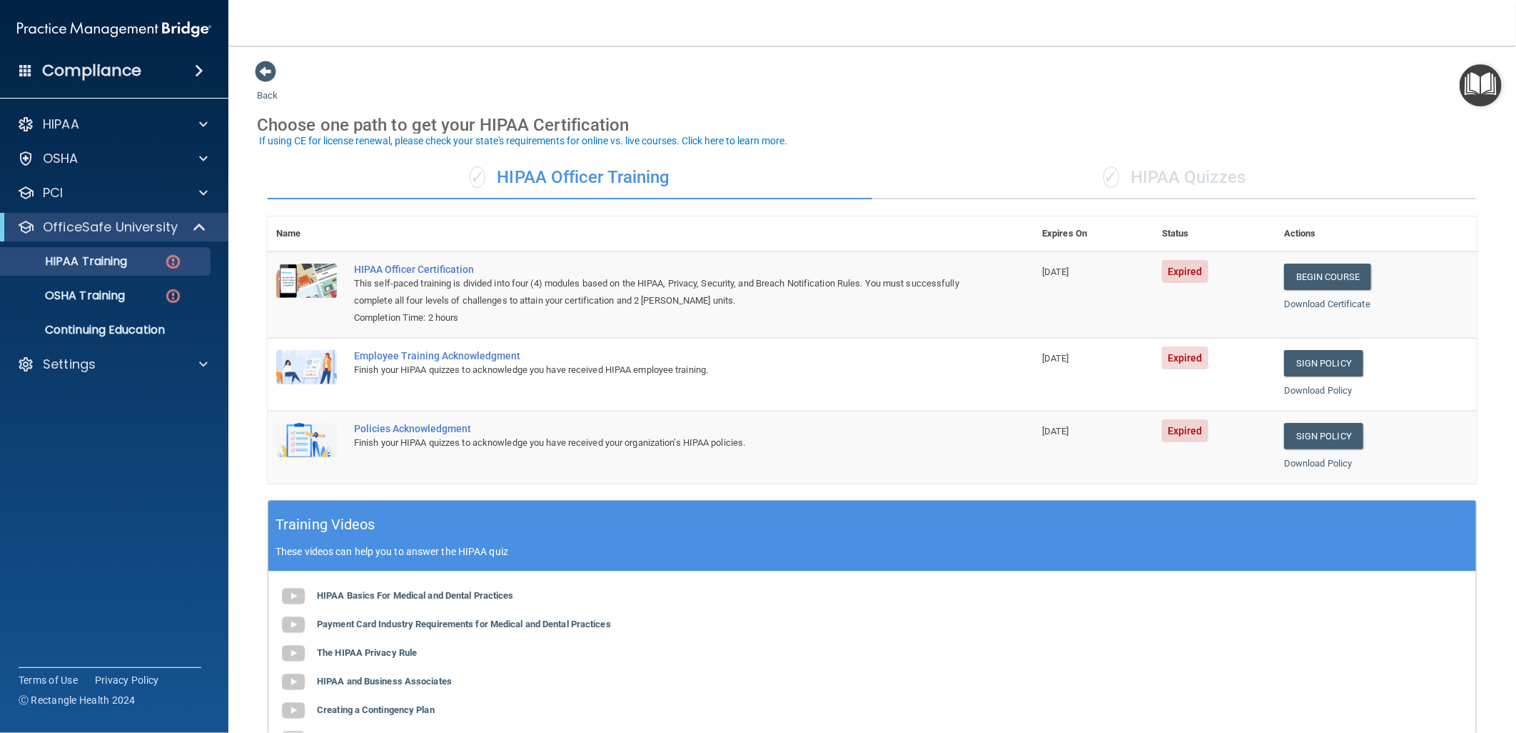
scroll to position [79, 0]
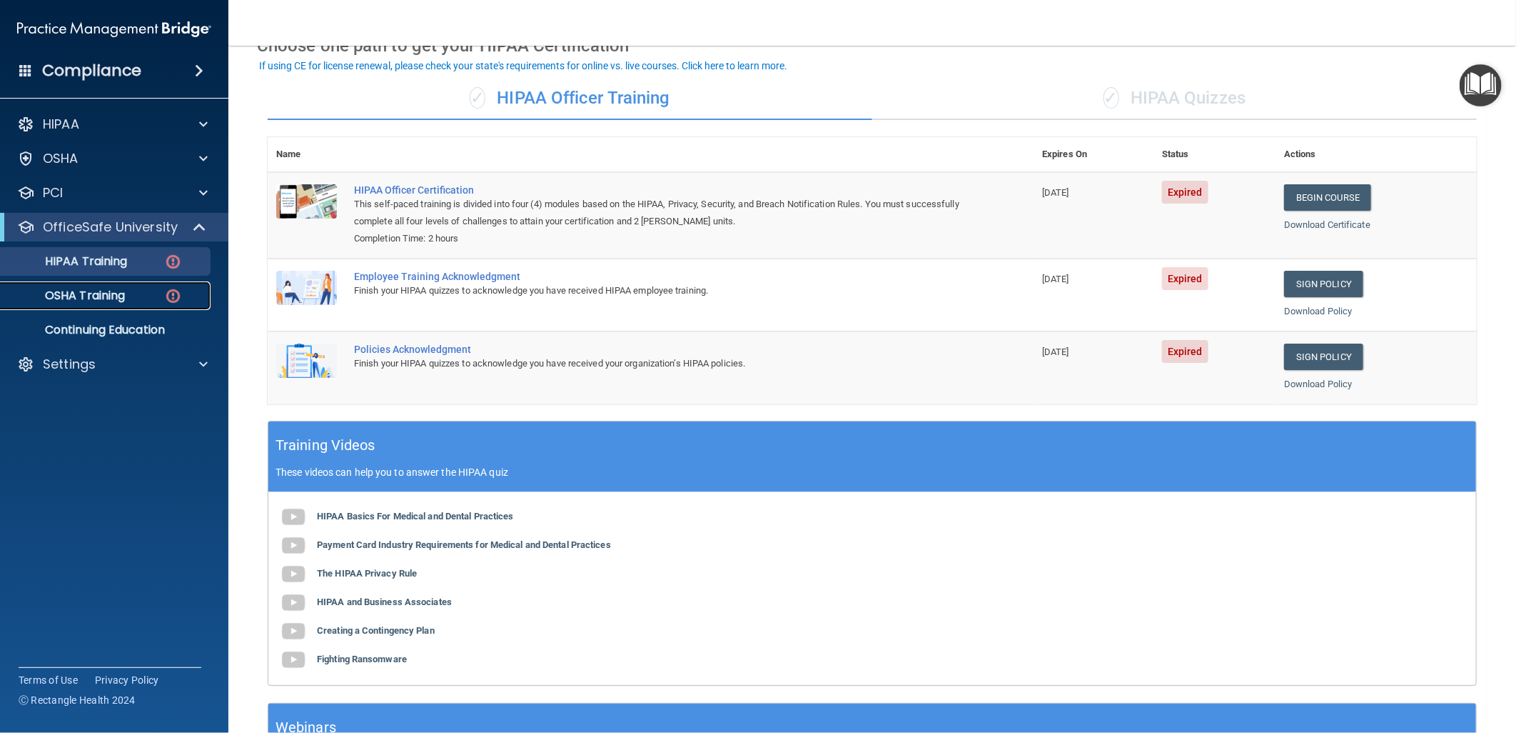
click at [111, 295] on p "OSHA Training" at bounding box center [67, 295] width 116 height 14
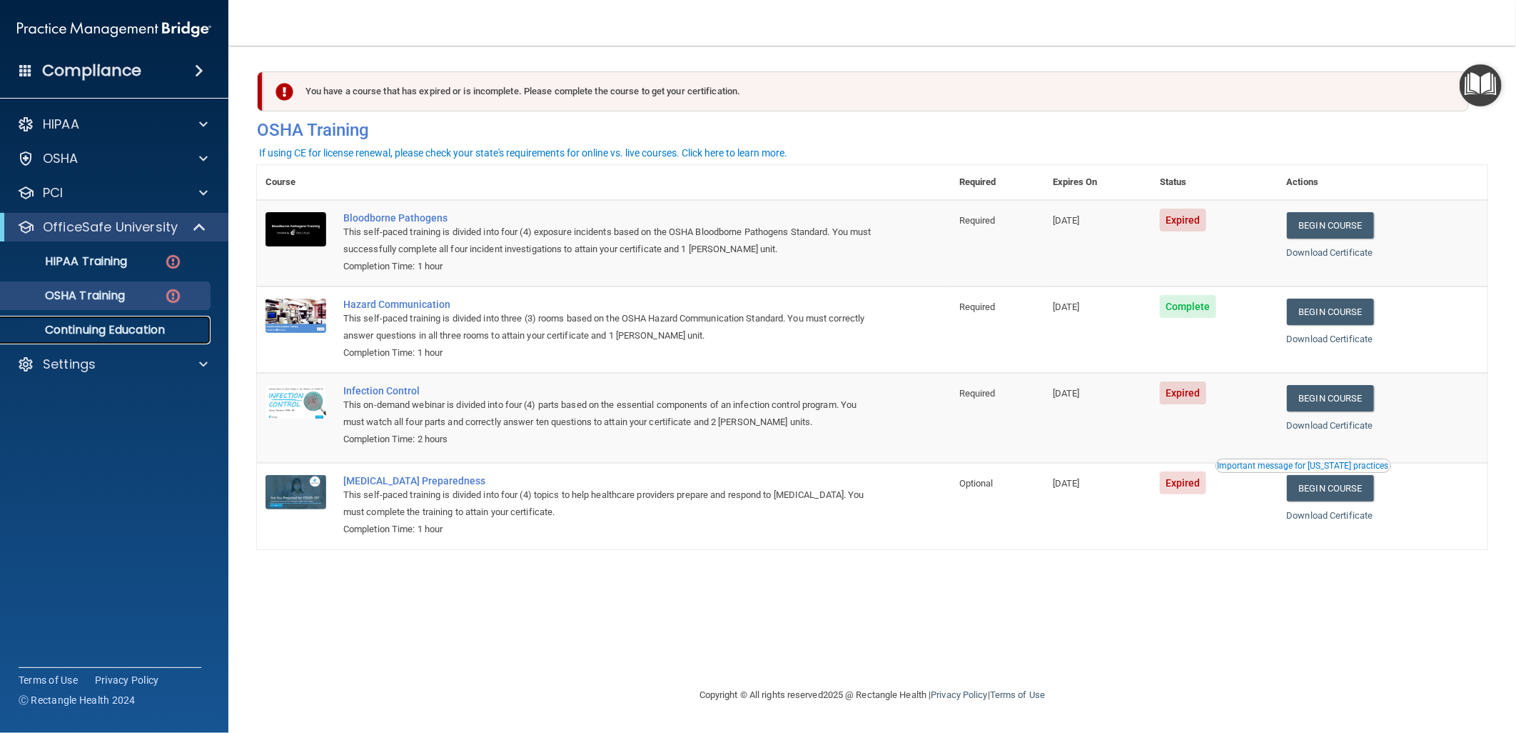
click at [76, 326] on p "Continuing Education" at bounding box center [106, 330] width 195 height 14
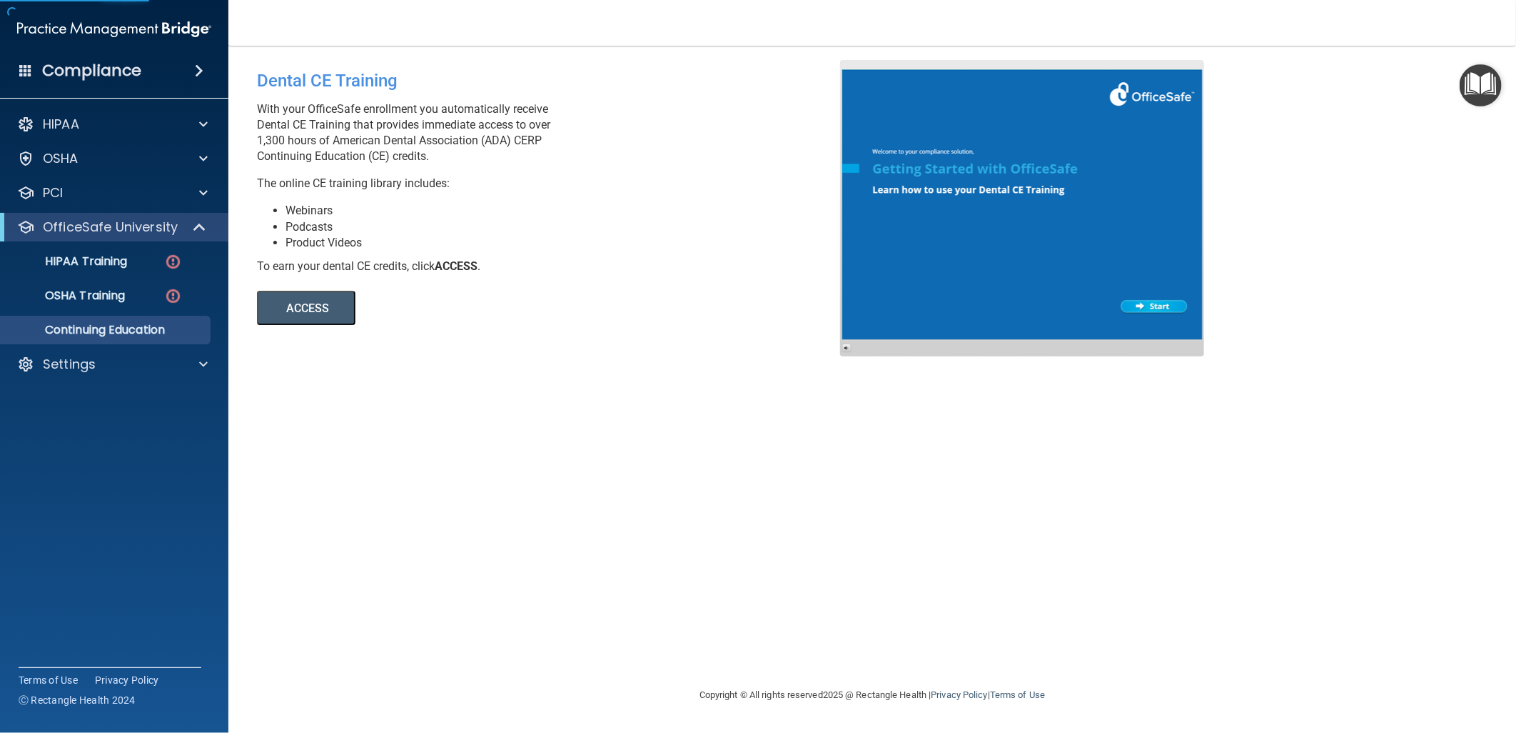
click at [331, 301] on button "ACCESS" at bounding box center [306, 308] width 99 height 34
click at [170, 124] on div "HIPAA" at bounding box center [94, 124] width 177 height 17
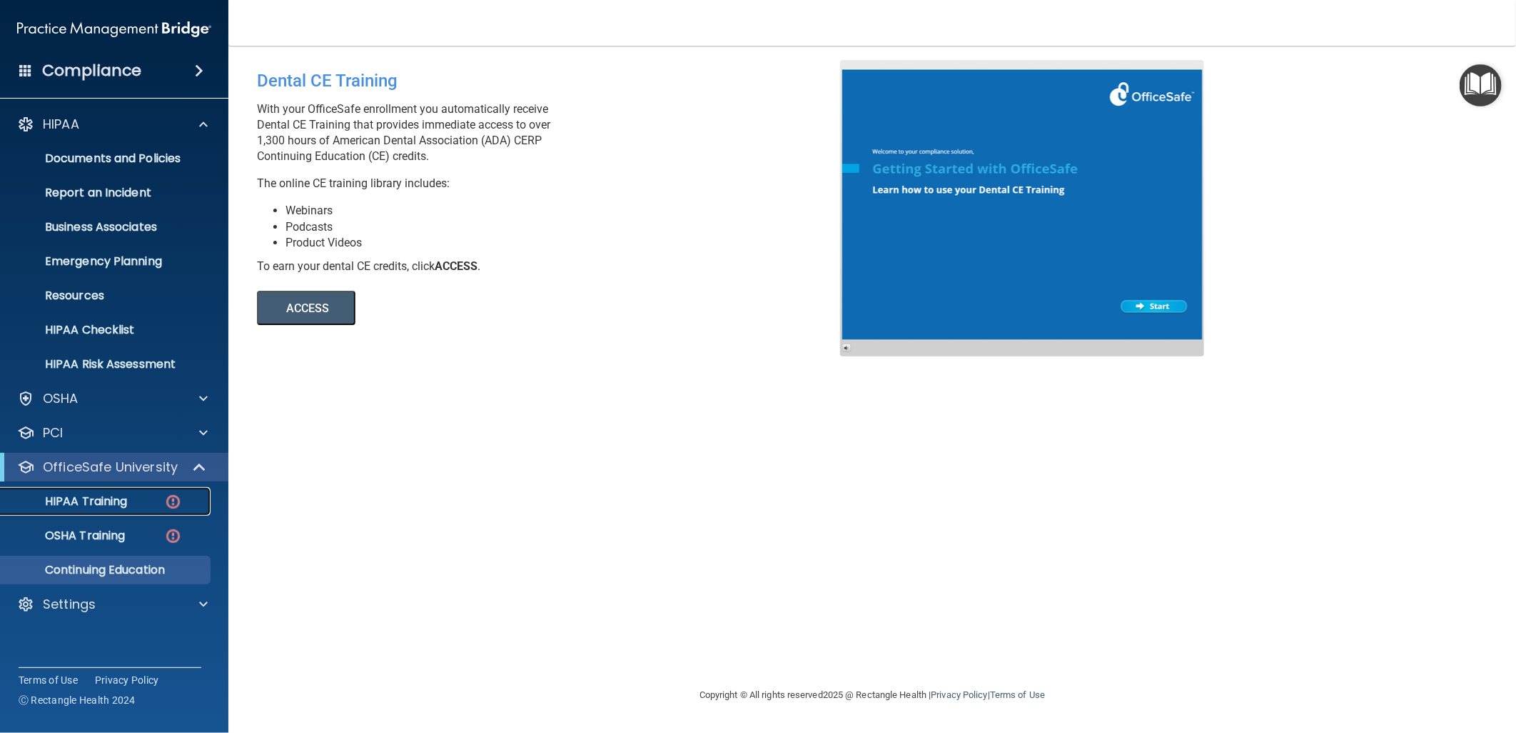
click at [145, 502] on div "HIPAA Training" at bounding box center [106, 501] width 195 height 14
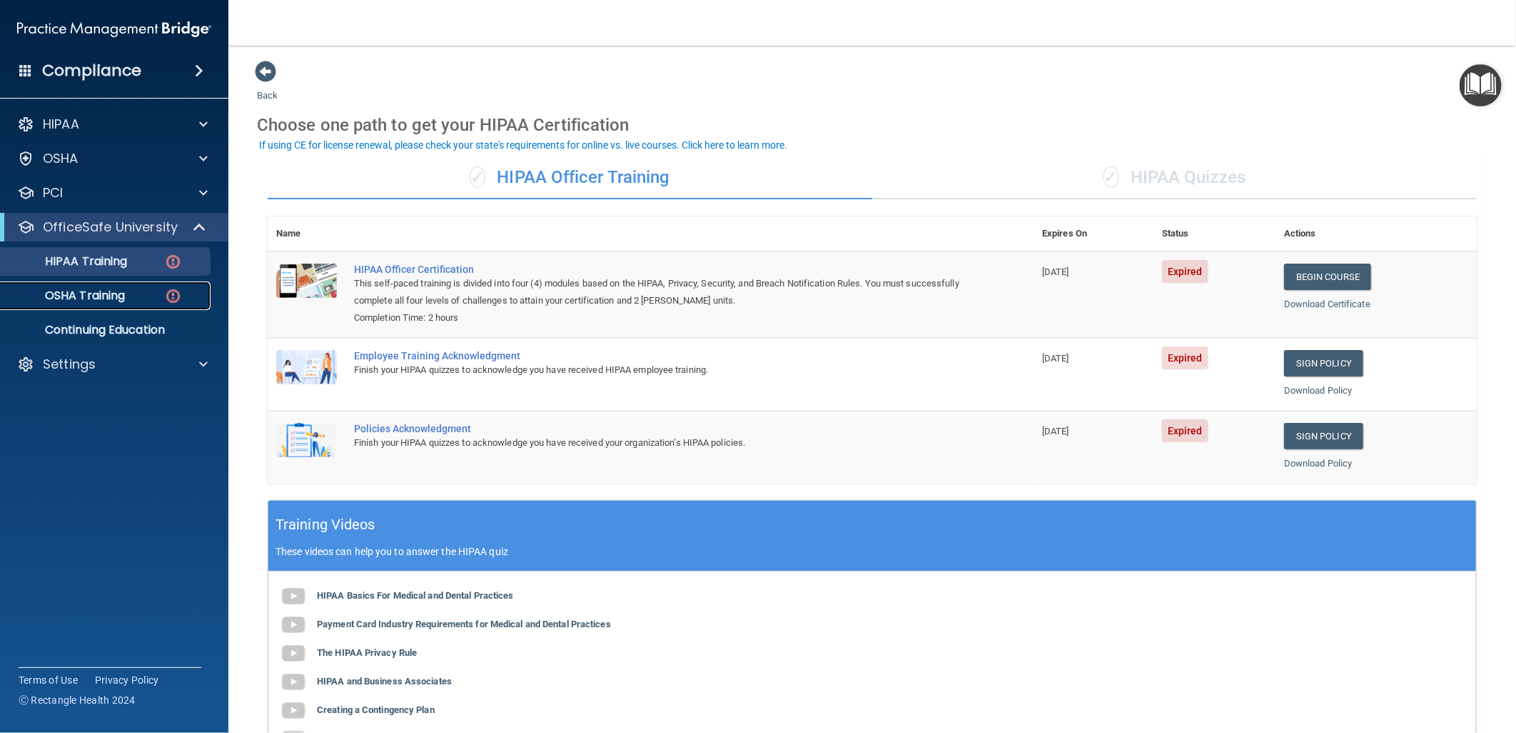
click at [137, 301] on div "OSHA Training" at bounding box center [106, 295] width 195 height 14
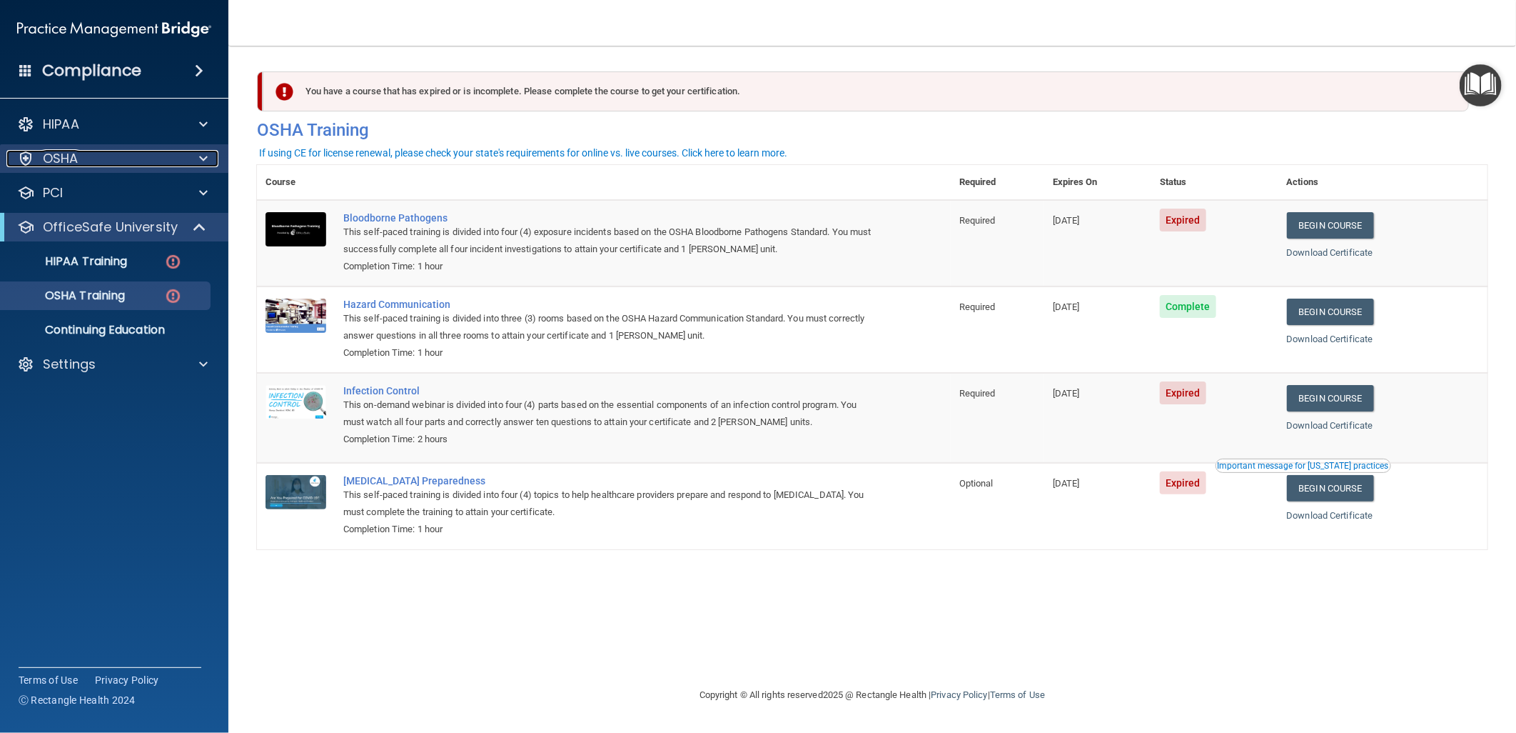
click at [134, 158] on div "OSHA" at bounding box center [94, 158] width 177 height 17
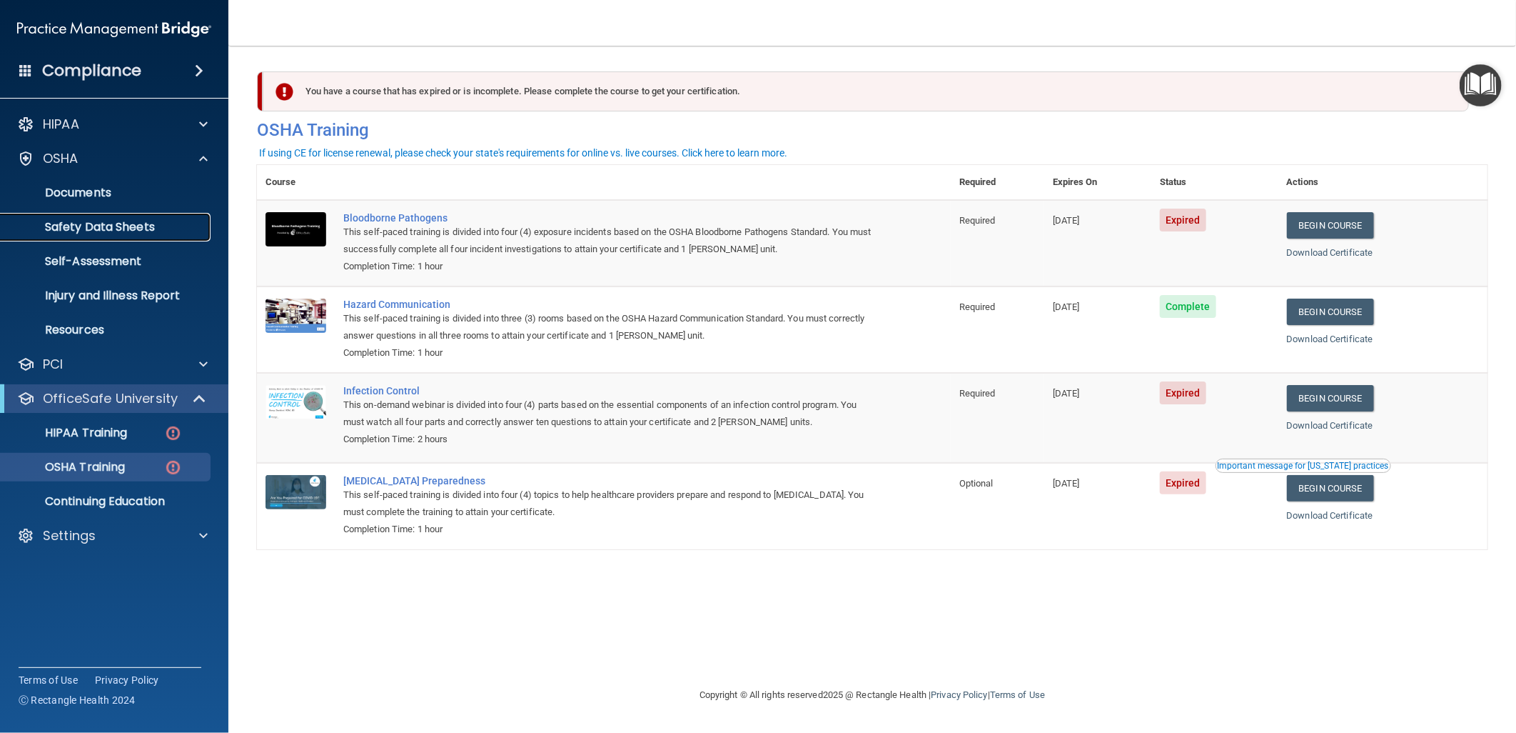
click at [132, 234] on link "Safety Data Sheets" at bounding box center [98, 227] width 225 height 29
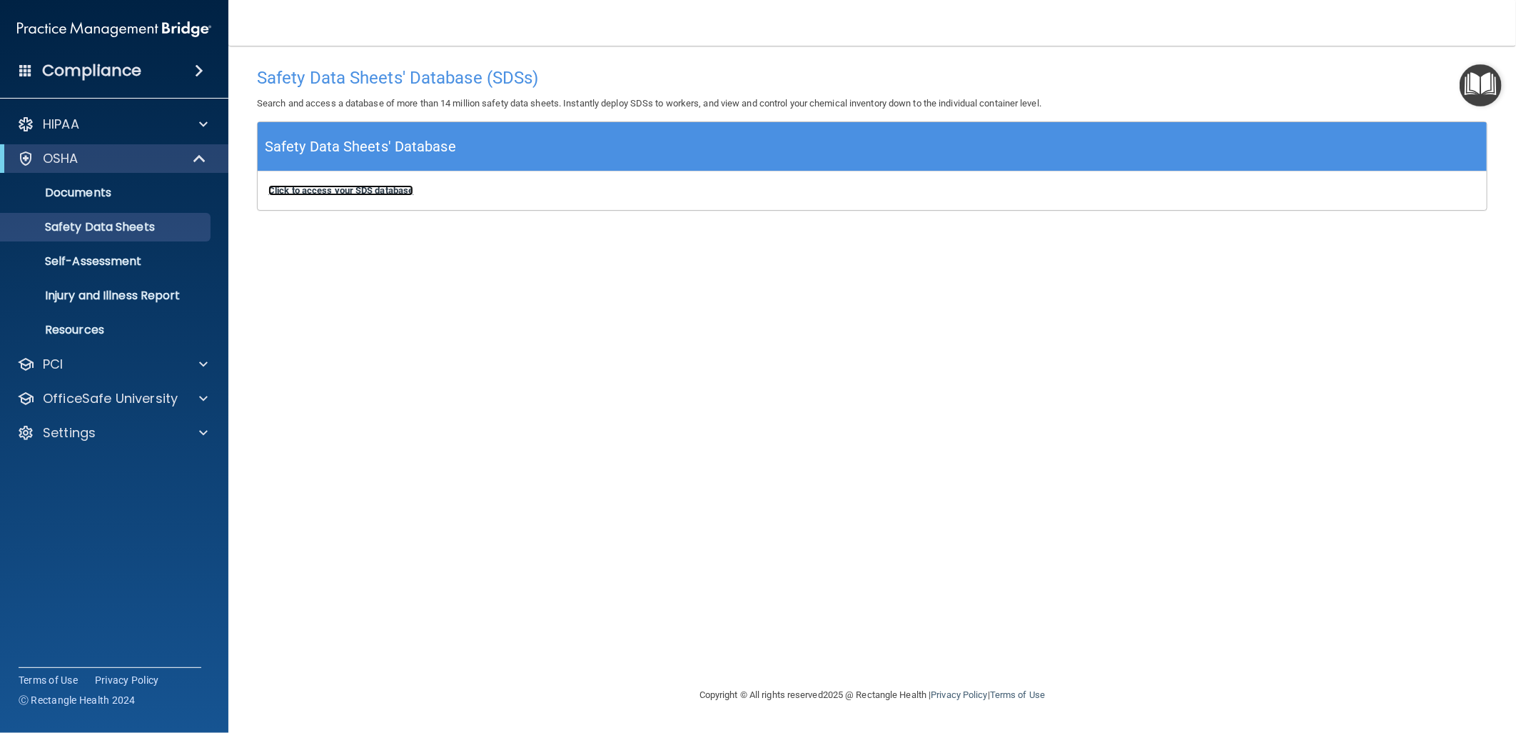
click at [356, 191] on b "Click to access your SDS database" at bounding box center [340, 190] width 145 height 11
click at [203, 160] on span at bounding box center [201, 158] width 12 height 17
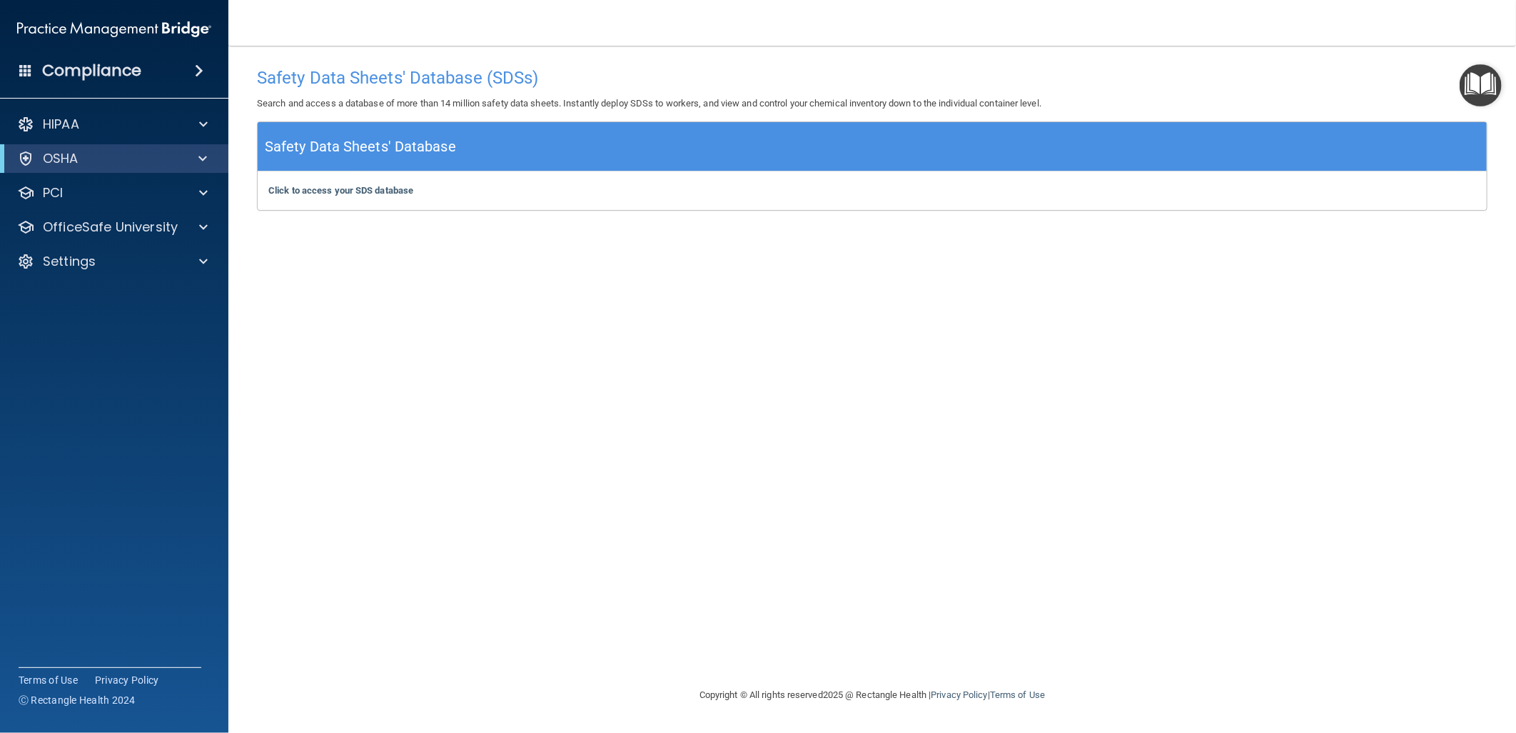
click at [410, 390] on div "Safety Data Sheets' Database (SDSs) Search and access a database of more than 1…" at bounding box center [872, 366] width 1231 height 612
